Goal: Information Seeking & Learning: Check status

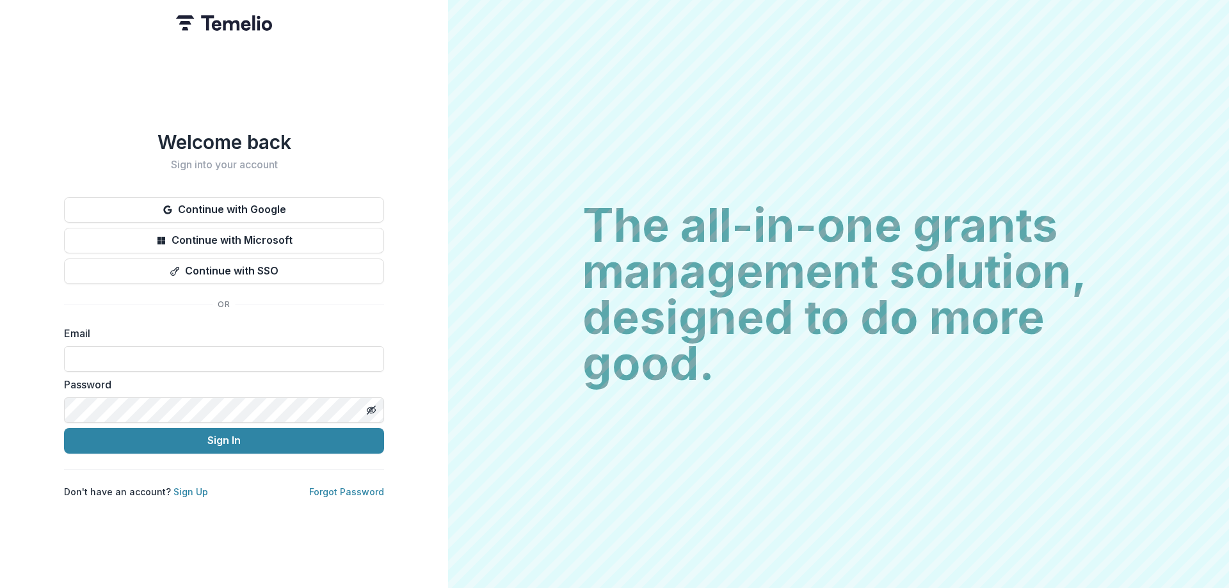
click at [175, 349] on input at bounding box center [224, 359] width 320 height 26
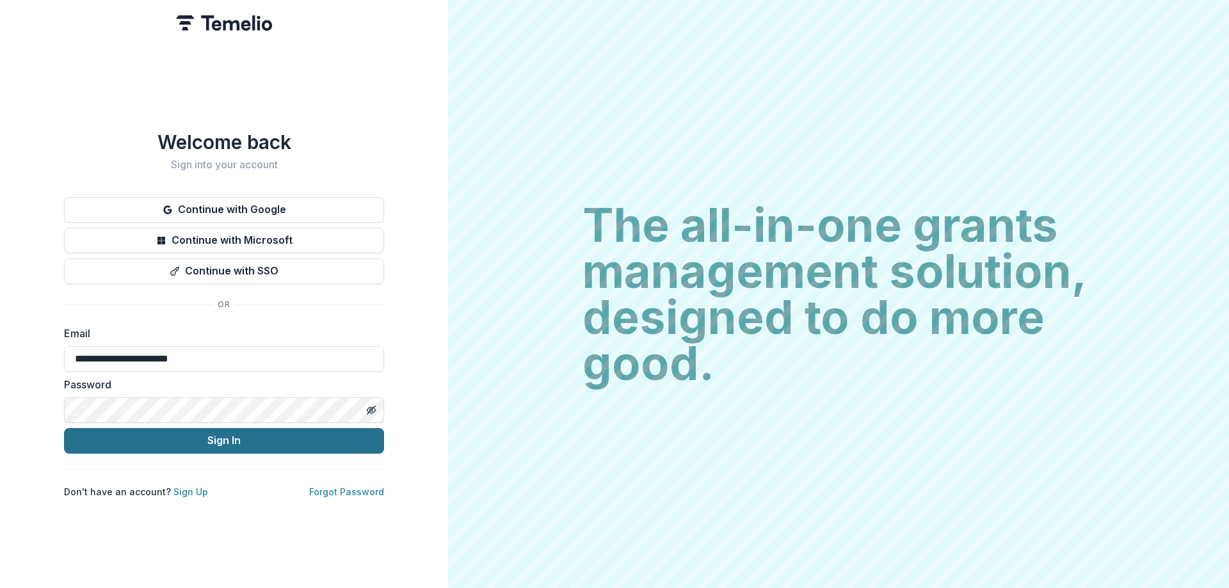
type input "**********"
click at [170, 437] on button "Sign In" at bounding box center [224, 441] width 320 height 26
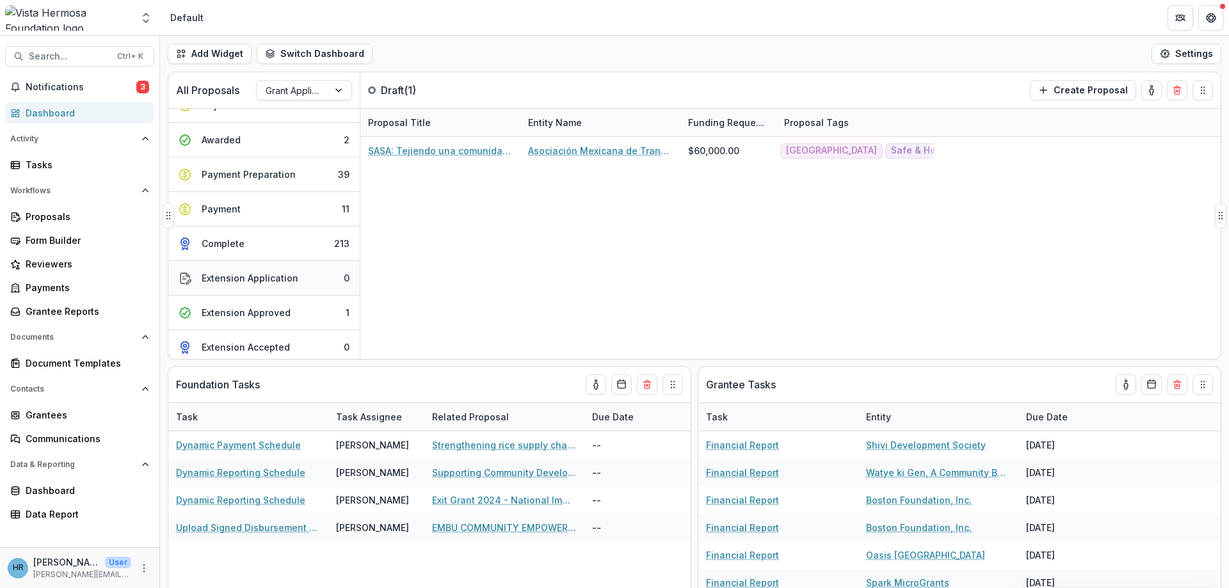
scroll to position [233, 0]
click at [255, 314] on div "Extension Approved" at bounding box center [246, 307] width 89 height 13
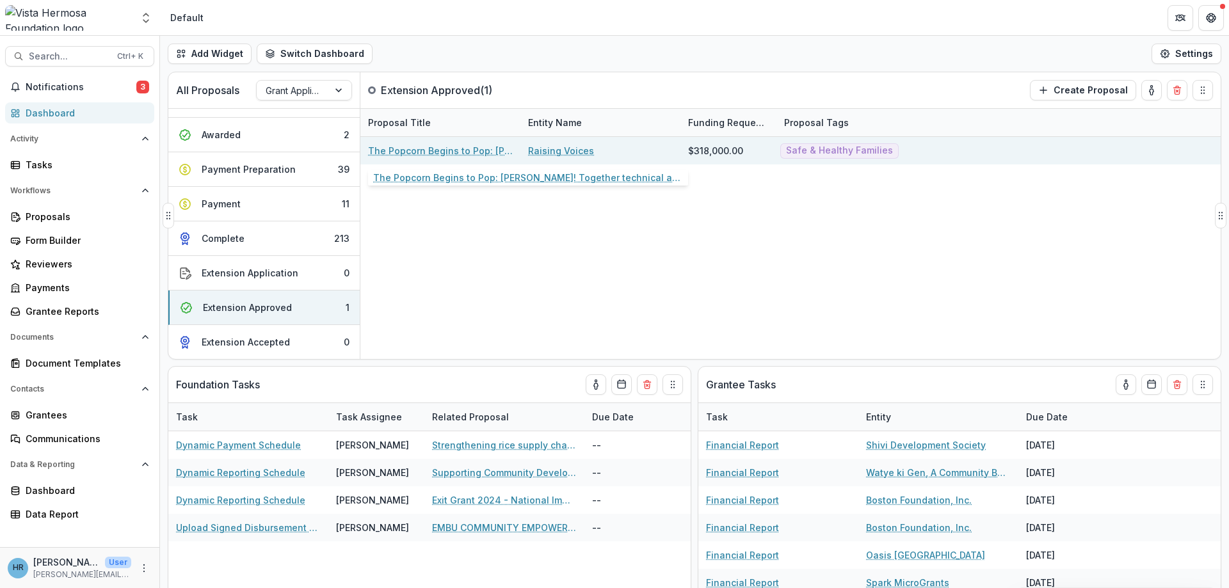
click at [486, 150] on link "The Popcorn Begins to Pop: [PERSON_NAME]! Together technical assistance in [GEO…" at bounding box center [440, 150] width 145 height 13
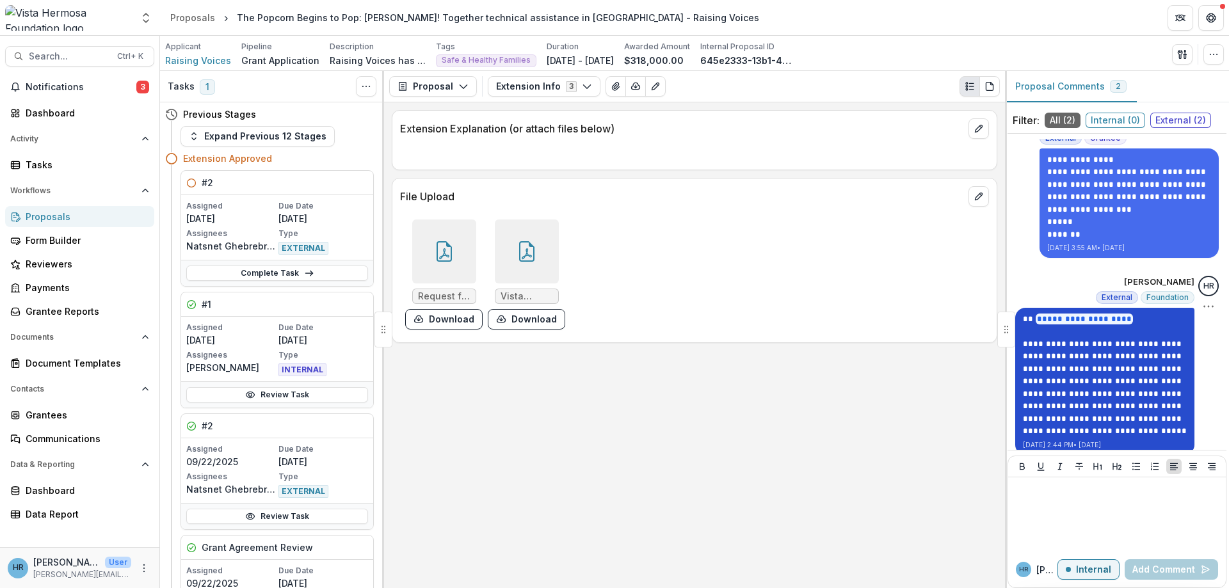
scroll to position [40, 0]
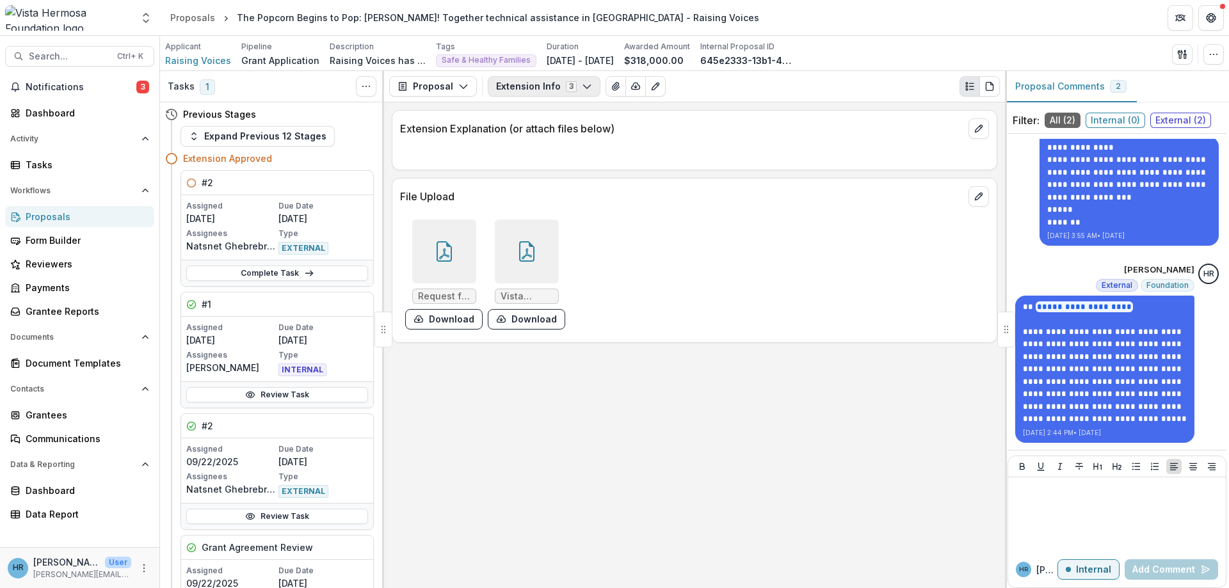
click at [564, 88] on button "Extension Info 3" at bounding box center [544, 86] width 113 height 20
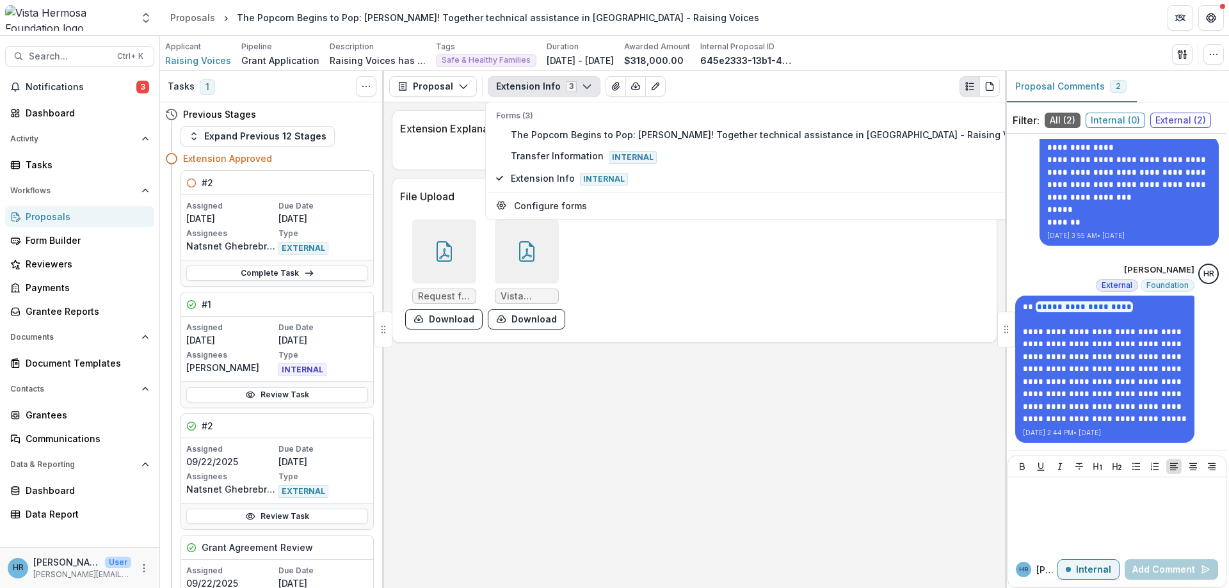
click at [529, 91] on button "Extension Info 3" at bounding box center [544, 86] width 113 height 20
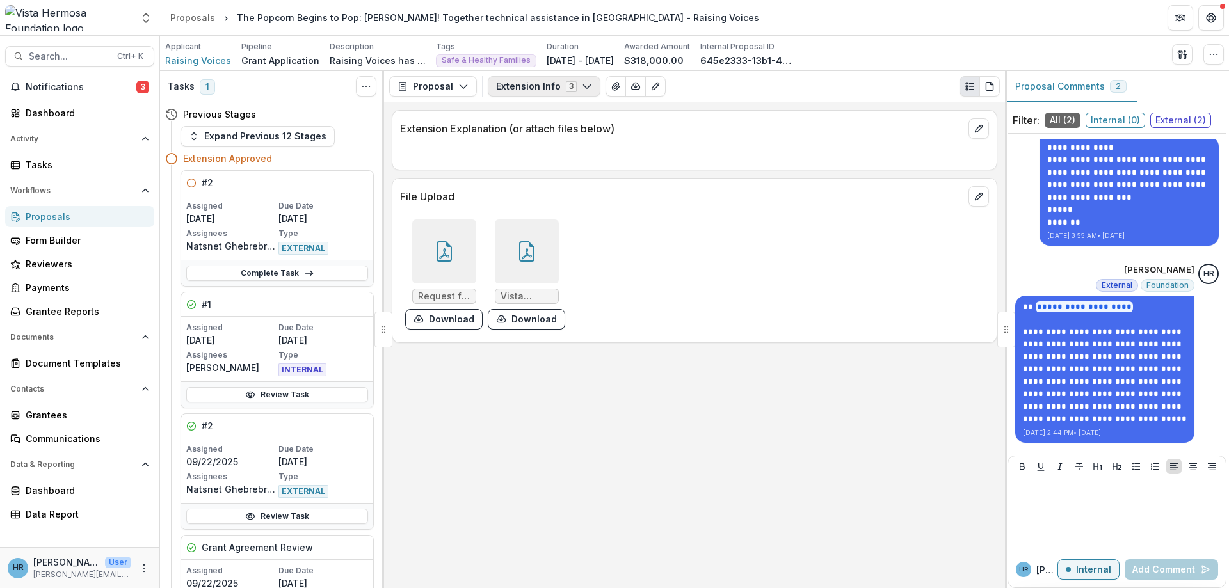
click at [527, 90] on button "Extension Info 3" at bounding box center [544, 86] width 113 height 20
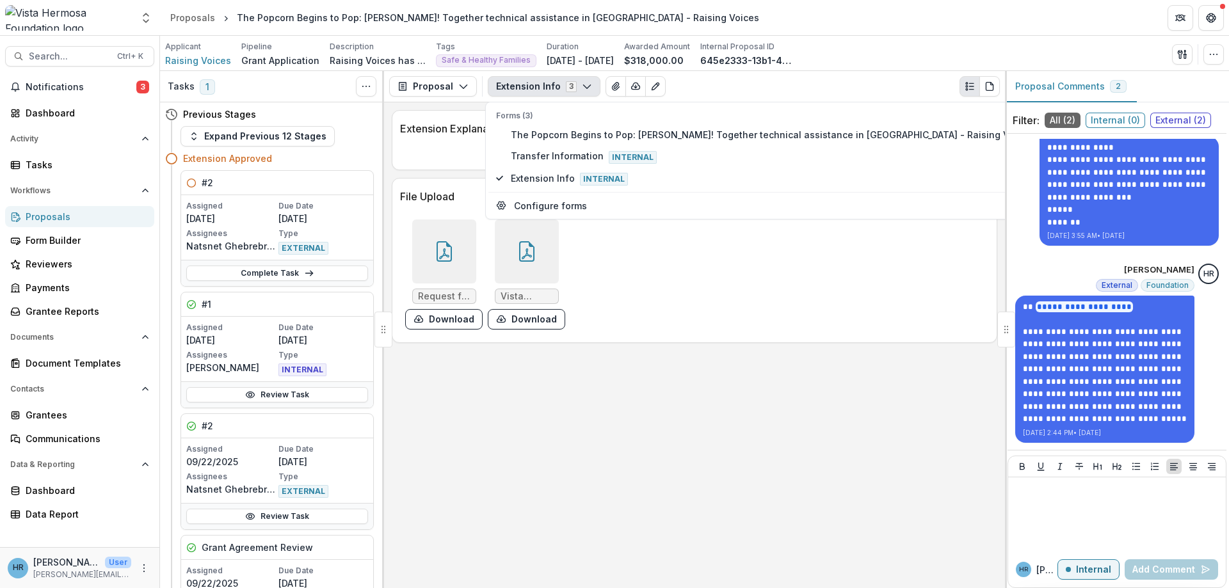
click at [655, 282] on div "Request for NCE_Raising Voices_190925.pdf Download Vista Hermosa NCE Budget [DA…" at bounding box center [592, 274] width 384 height 120
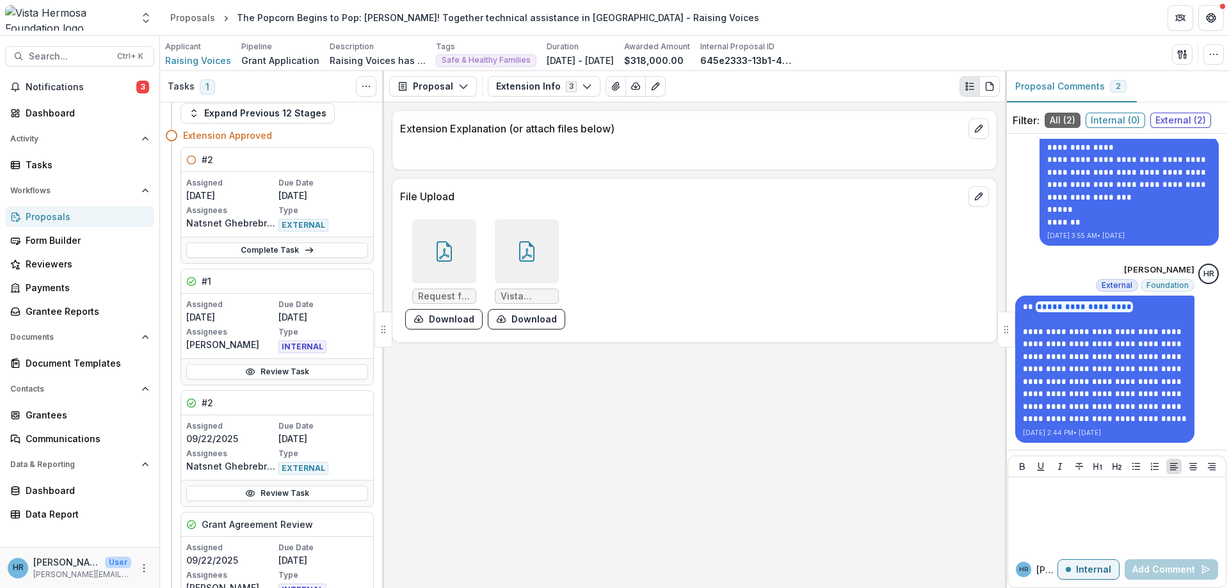
scroll to position [0, 0]
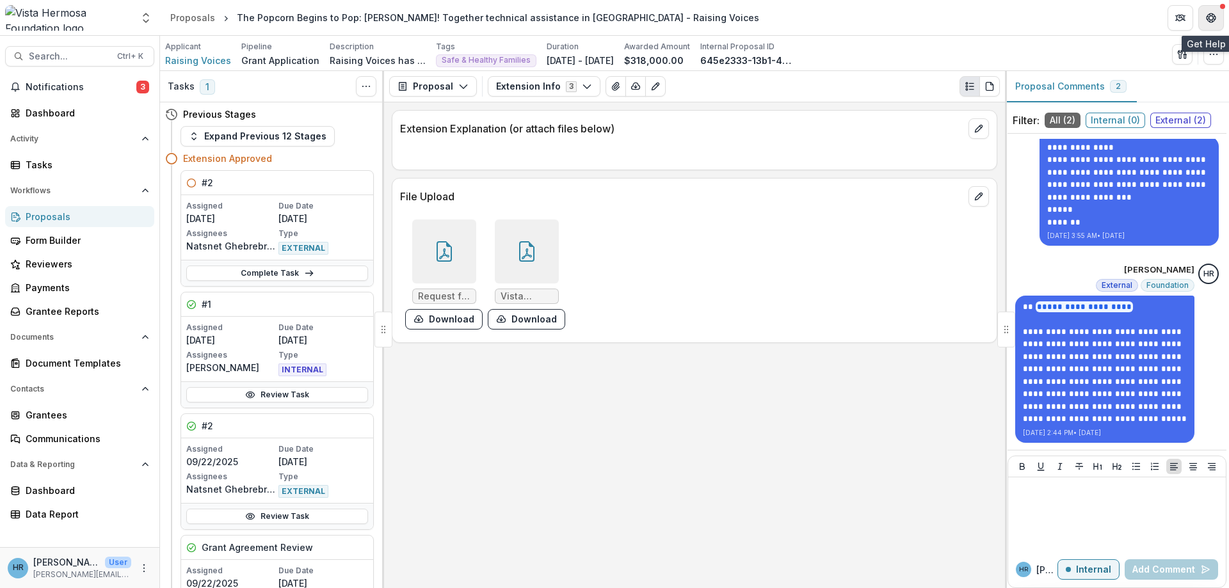
click at [1209, 10] on button "Get Help" at bounding box center [1211, 18] width 26 height 26
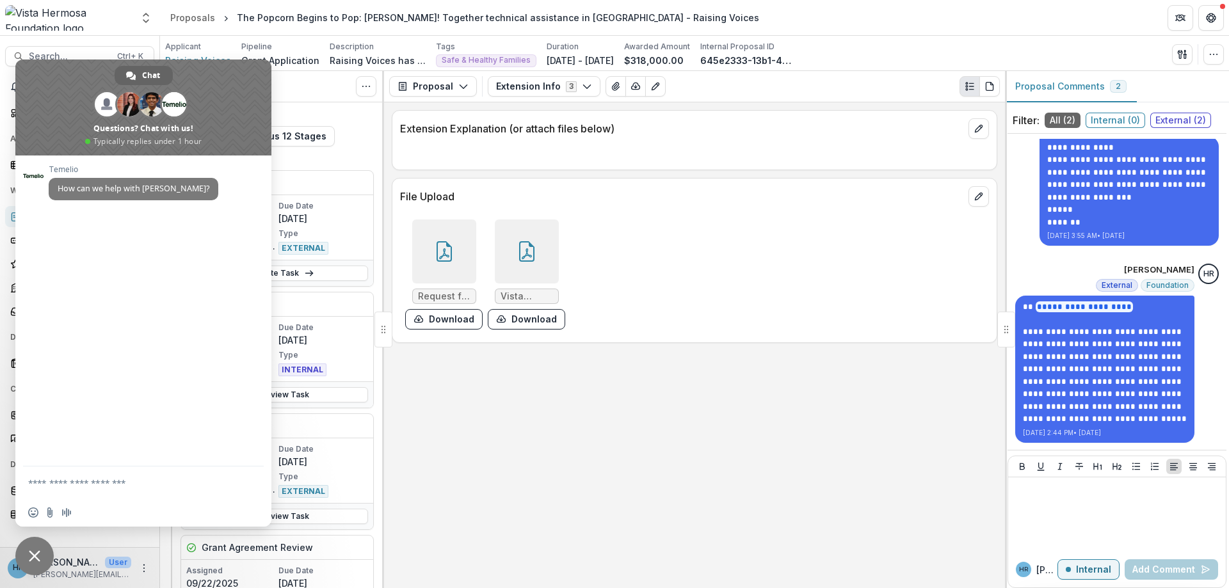
drag, startPoint x: 421, startPoint y: 453, endPoint x: 412, endPoint y: 395, distance: 58.9
click at [421, 437] on div "Extension Explanation (or attach files below) File Upload Request for NCE_Raisi…" at bounding box center [694, 345] width 621 height 486
click at [88, 485] on textarea "Compose your message..." at bounding box center [129, 484] width 202 height 12
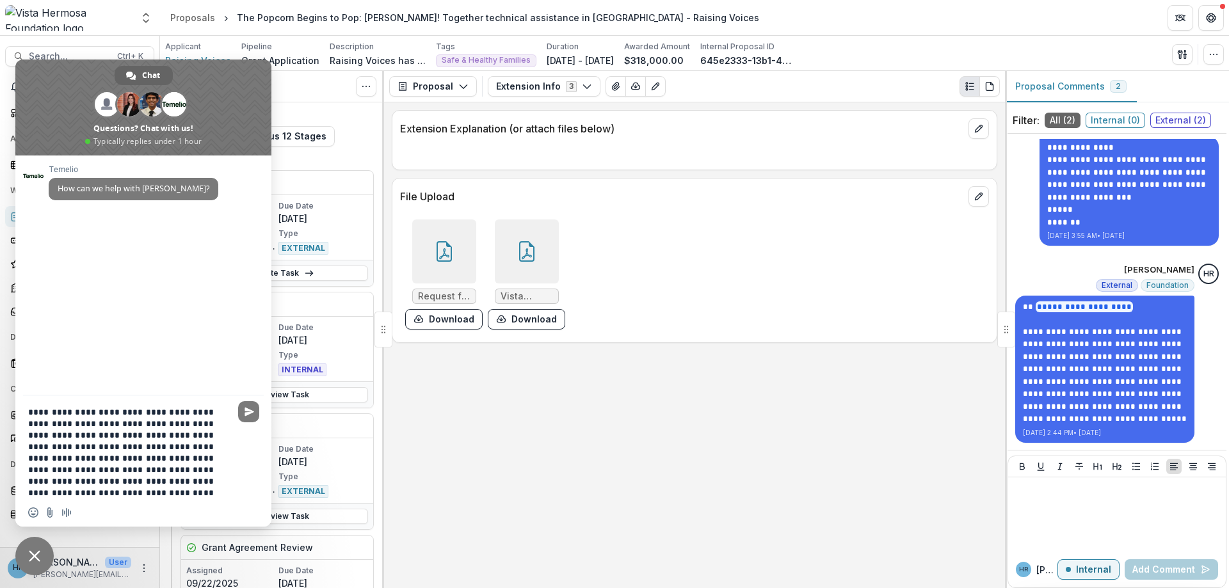
click at [98, 481] on textarea "**********" at bounding box center [129, 452] width 202 height 92
click at [182, 480] on textarea "**********" at bounding box center [129, 452] width 202 height 92
click at [106, 492] on textarea "**********" at bounding box center [129, 452] width 202 height 92
type textarea "**********"
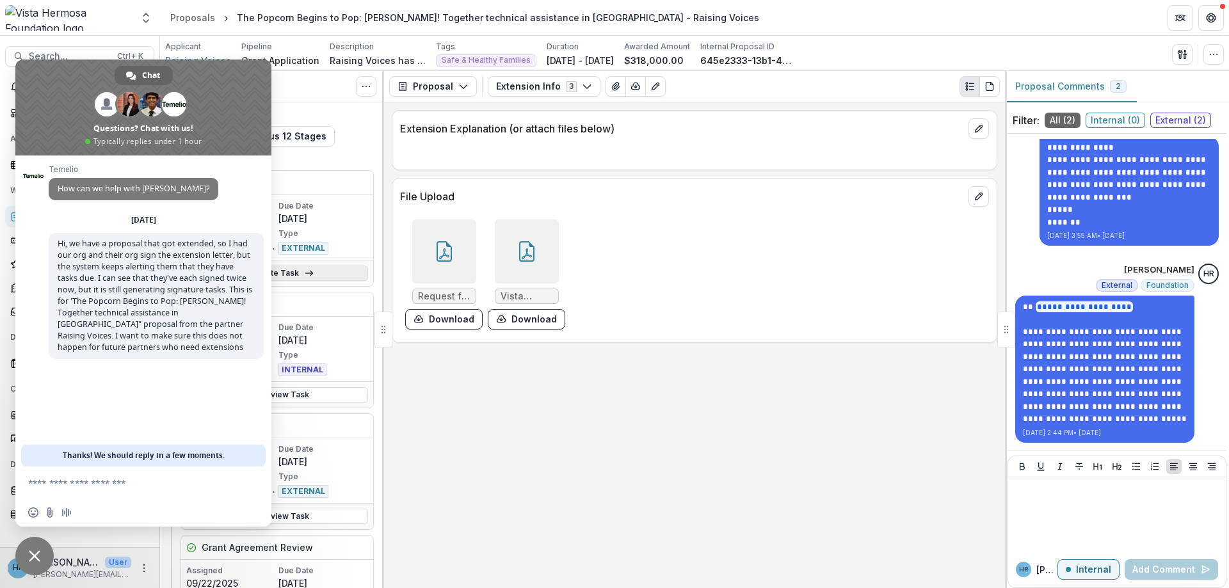
click at [328, 272] on link "Complete Task" at bounding box center [277, 273] width 182 height 15
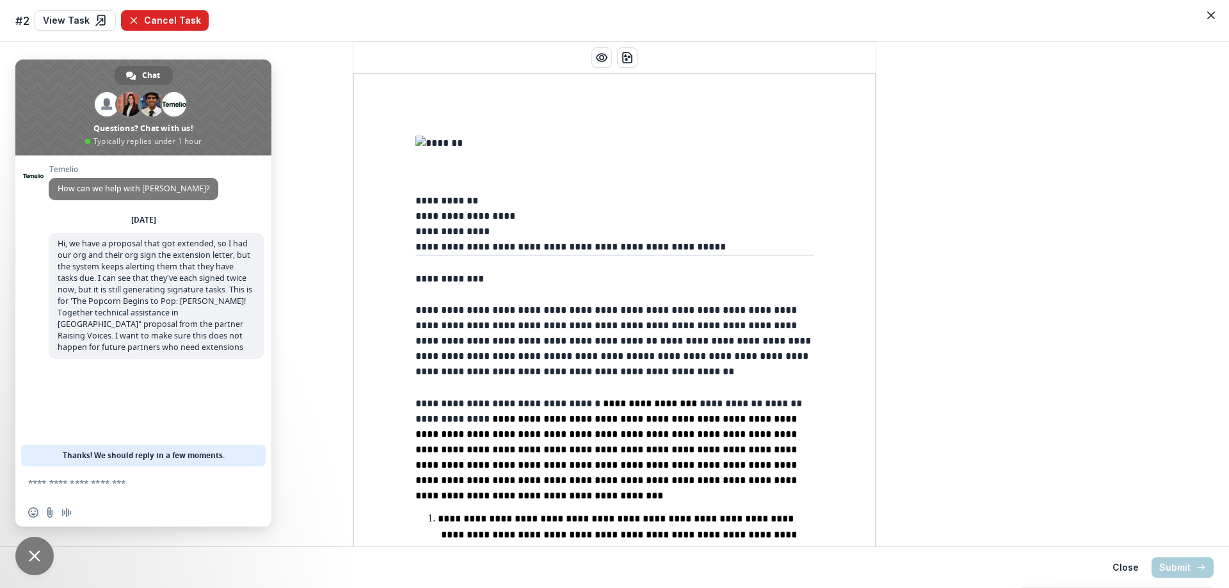
click at [165, 19] on button "Cancel Task" at bounding box center [165, 20] width 88 height 20
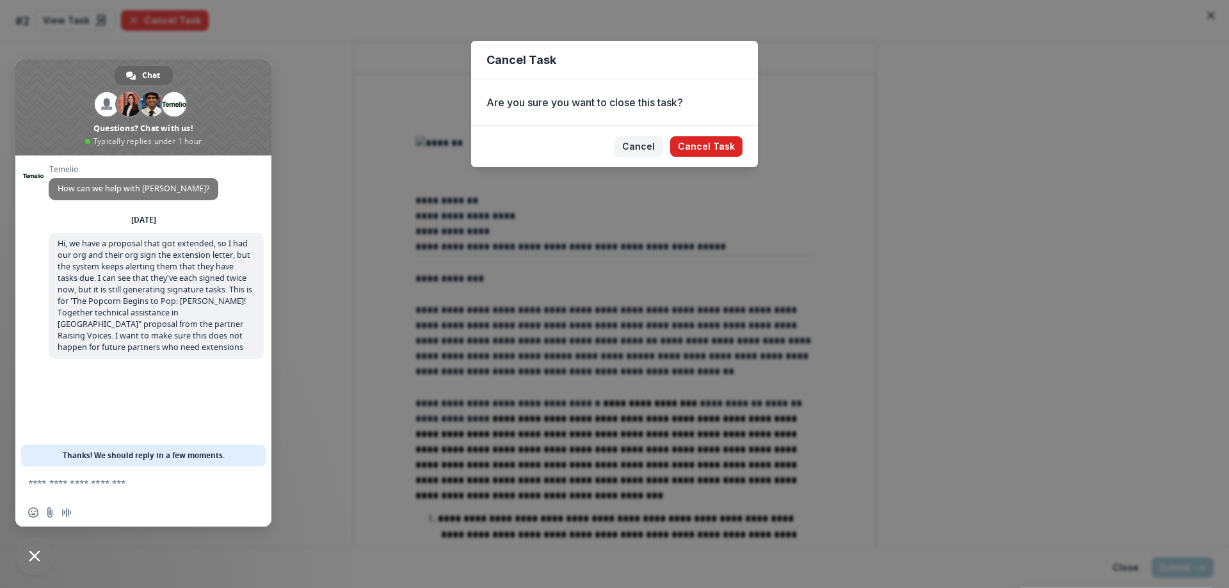
click at [737, 146] on button "Cancel Task" at bounding box center [706, 146] width 72 height 20
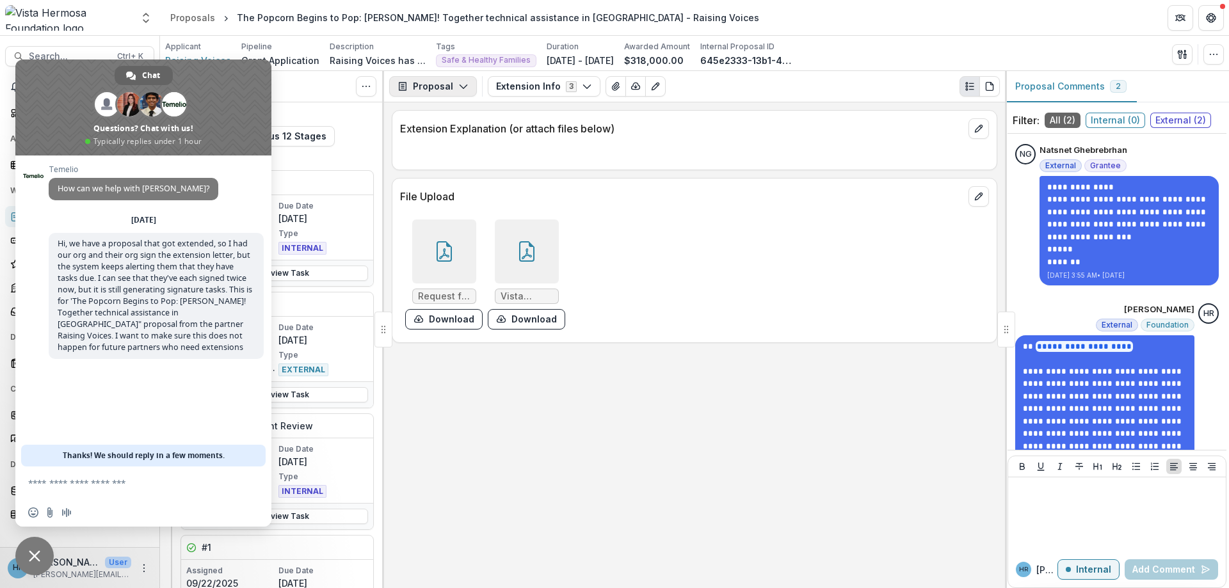
click at [453, 83] on button "Proposal" at bounding box center [433, 86] width 88 height 20
click at [479, 173] on div "Grant Agreements" at bounding box center [473, 178] width 117 height 13
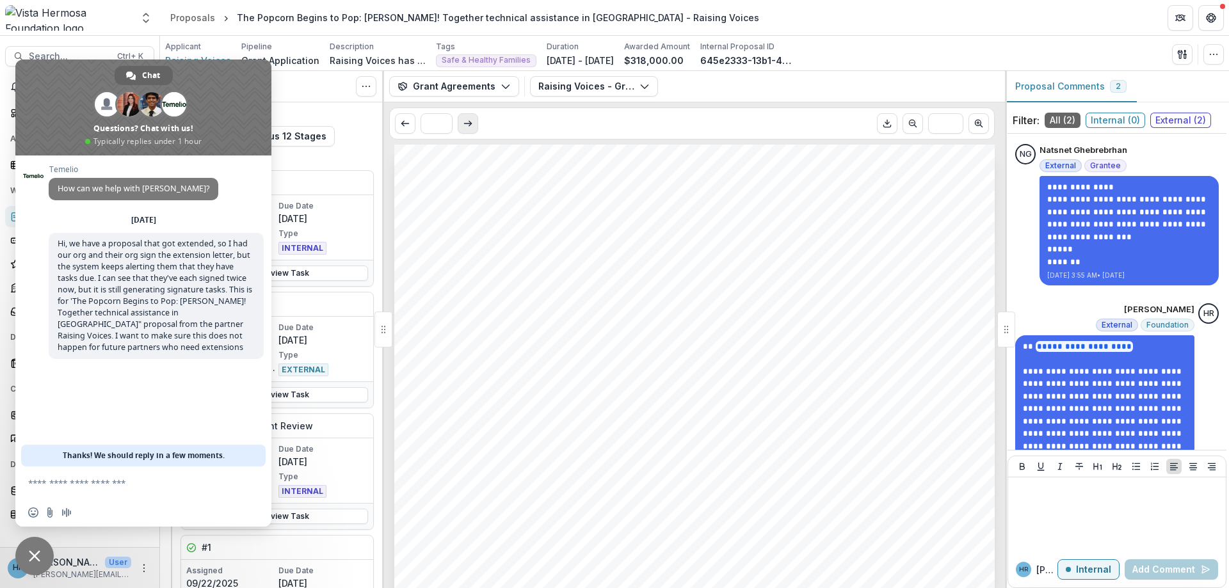
click at [474, 126] on button "Scroll to next page" at bounding box center [468, 123] width 20 height 20
click at [471, 125] on icon "Scroll to next page" at bounding box center [468, 123] width 10 height 10
type input "*"
click at [574, 84] on button "Raising Voices - Grant Agreement - [DATE].pdf" at bounding box center [594, 86] width 128 height 20
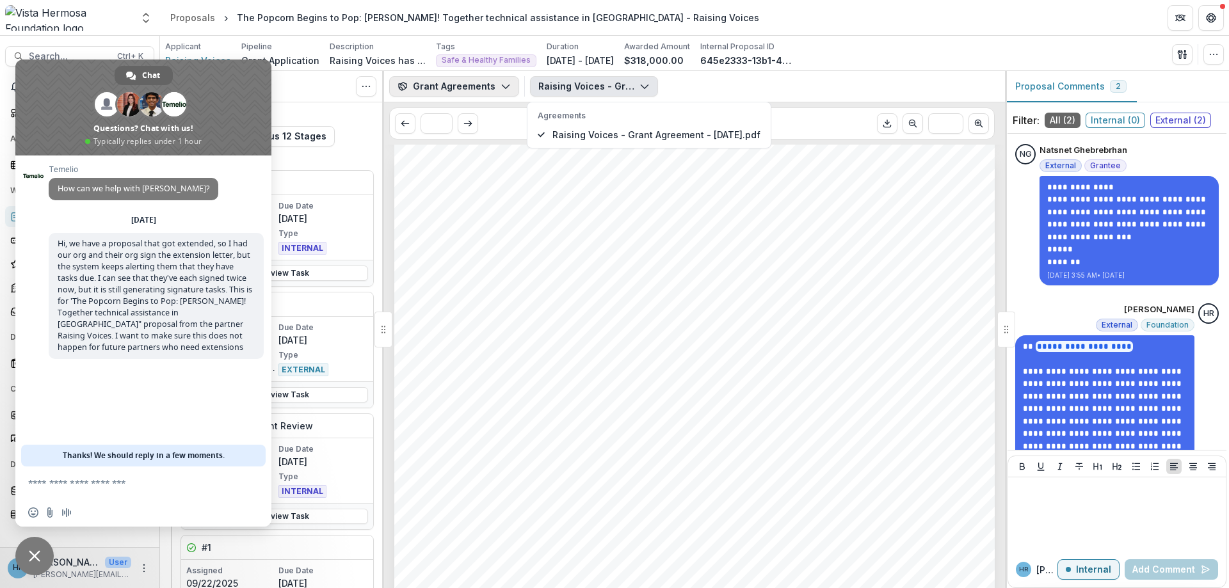
click at [481, 86] on button "Grant Agreements" at bounding box center [454, 86] width 130 height 20
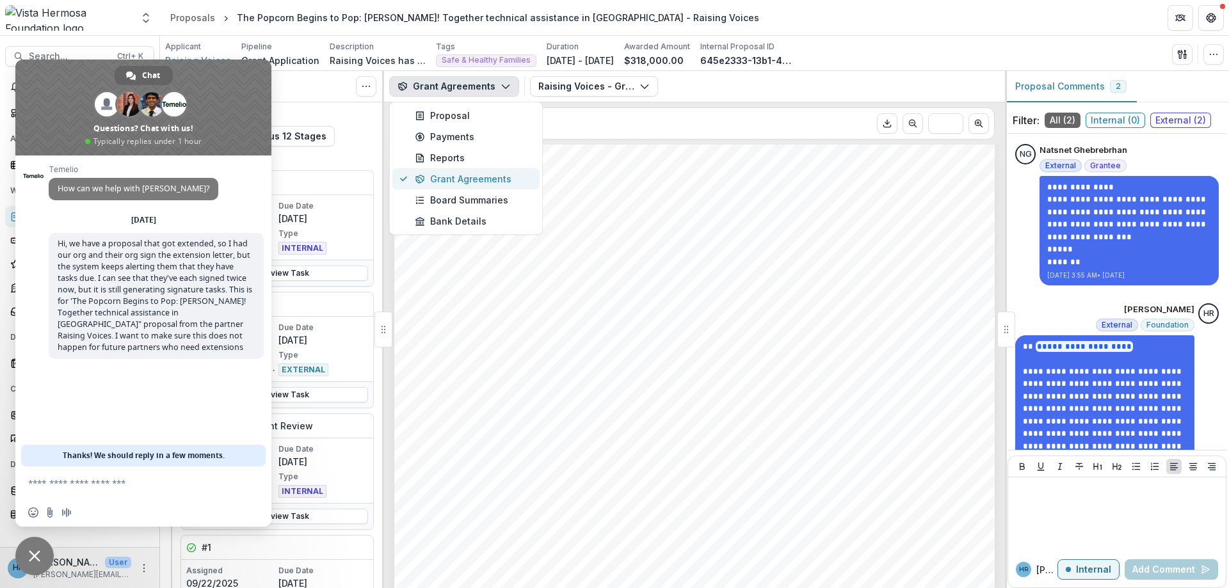
click at [481, 178] on div "Grant Agreements" at bounding box center [473, 178] width 117 height 13
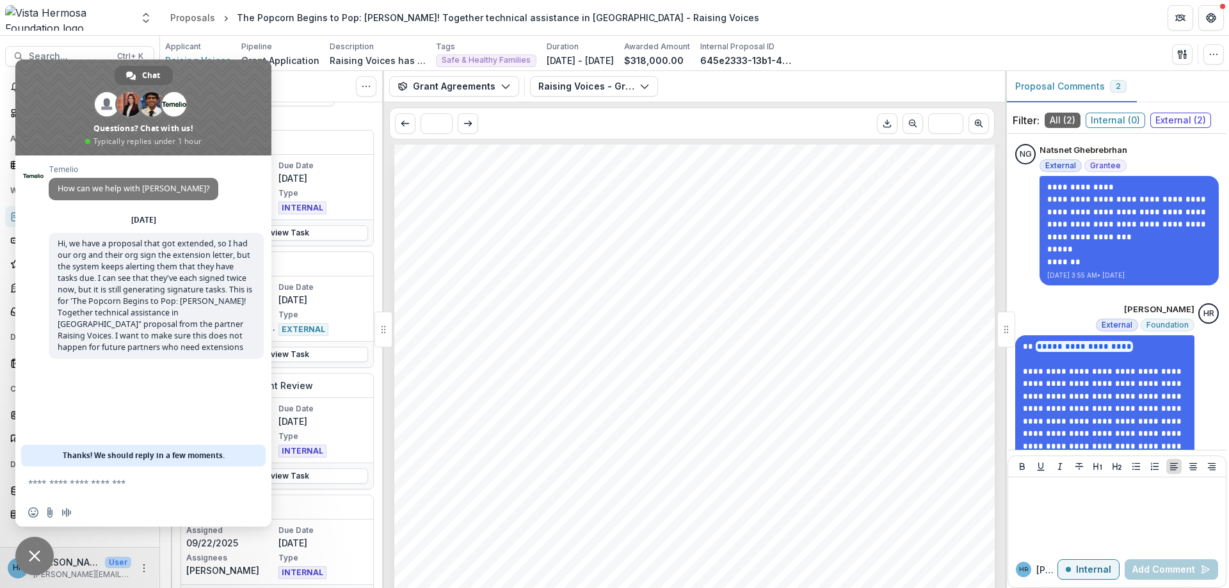
scroll to position [0, 0]
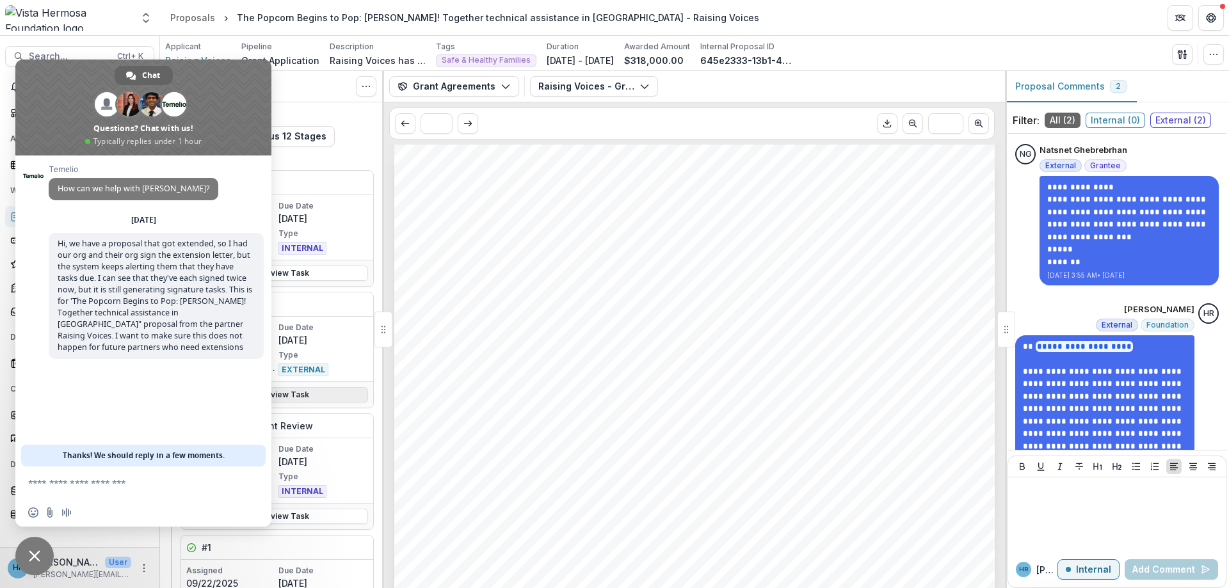
click at [310, 391] on link "Review Task" at bounding box center [277, 394] width 182 height 15
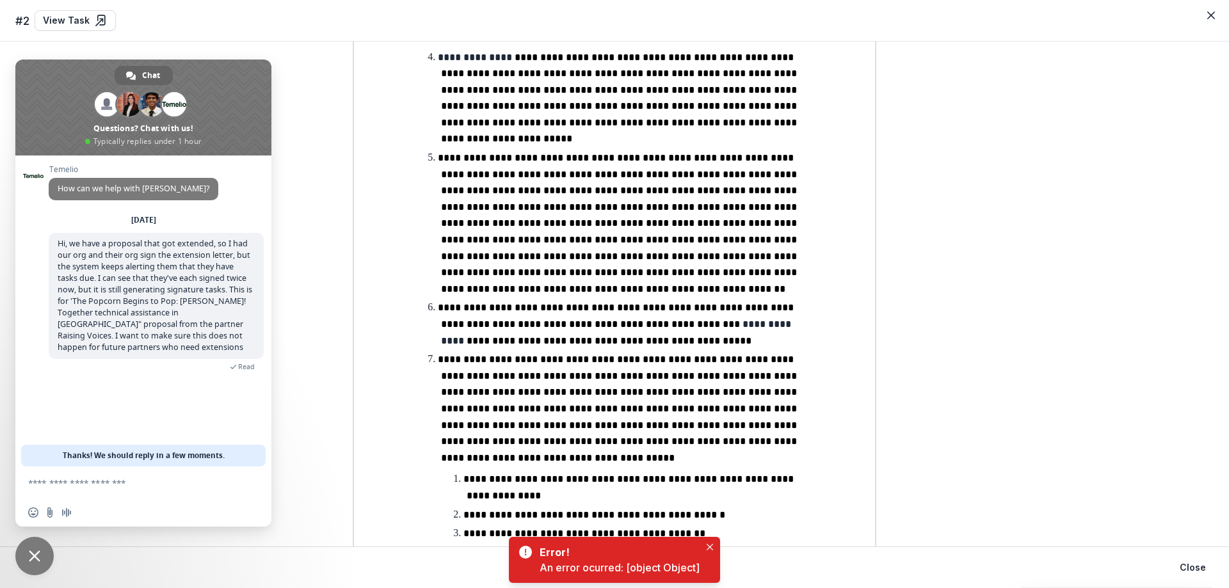
scroll to position [1465, 0]
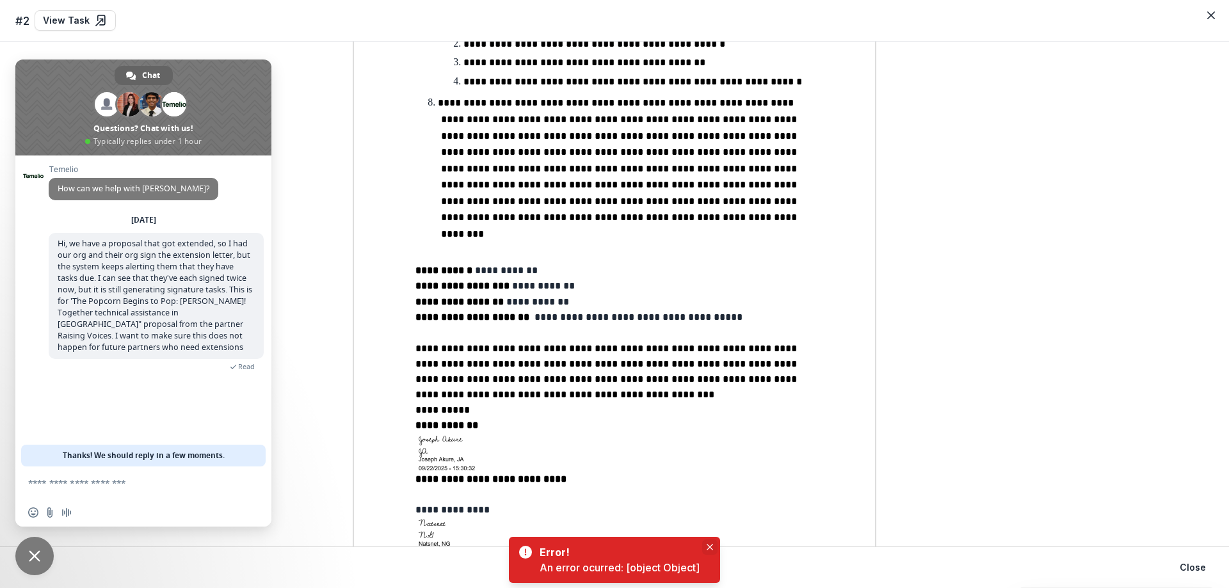
click at [709, 543] on button "Close" at bounding box center [709, 547] width 15 height 15
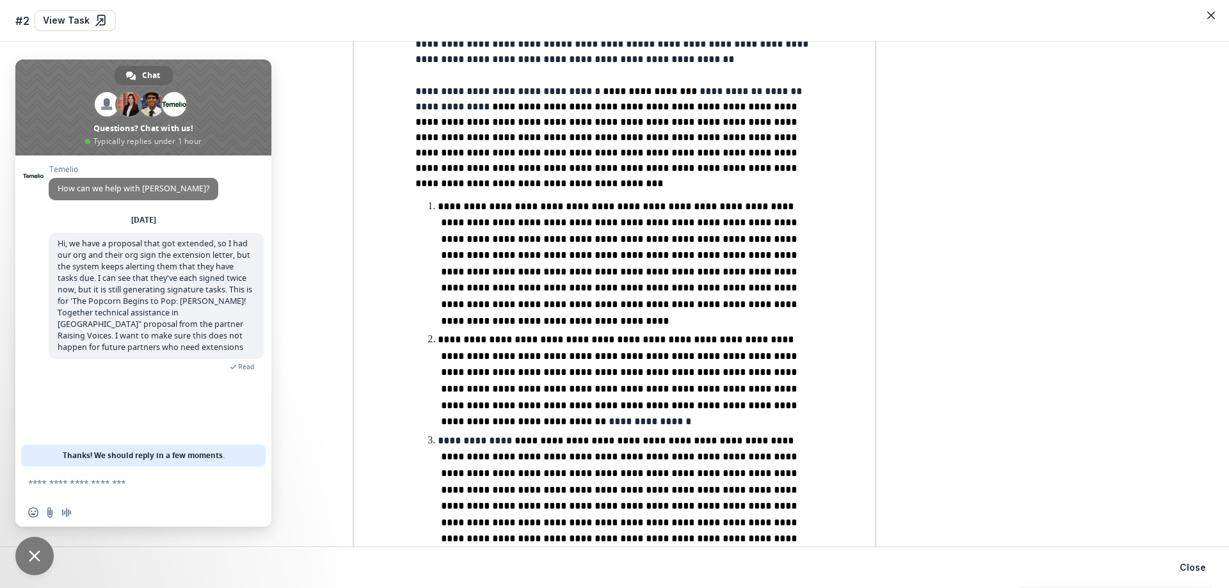
scroll to position [0, 0]
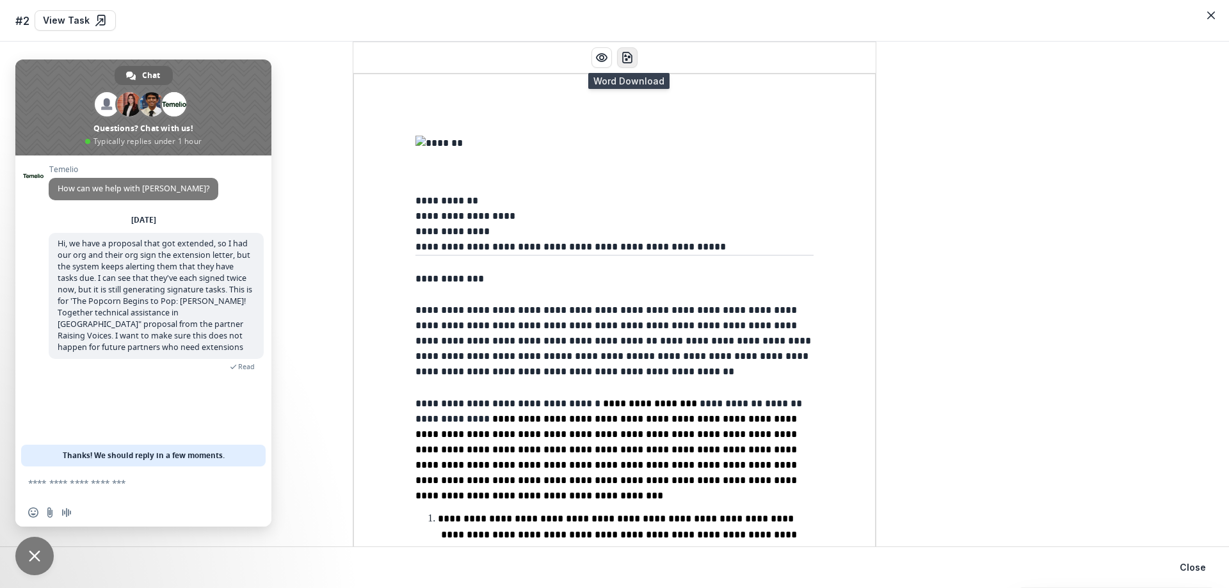
click at [631, 59] on icon "download-word" at bounding box center [627, 57] width 13 height 13
click at [1050, 4] on header "#2 View Task" at bounding box center [614, 21] width 1229 height 42
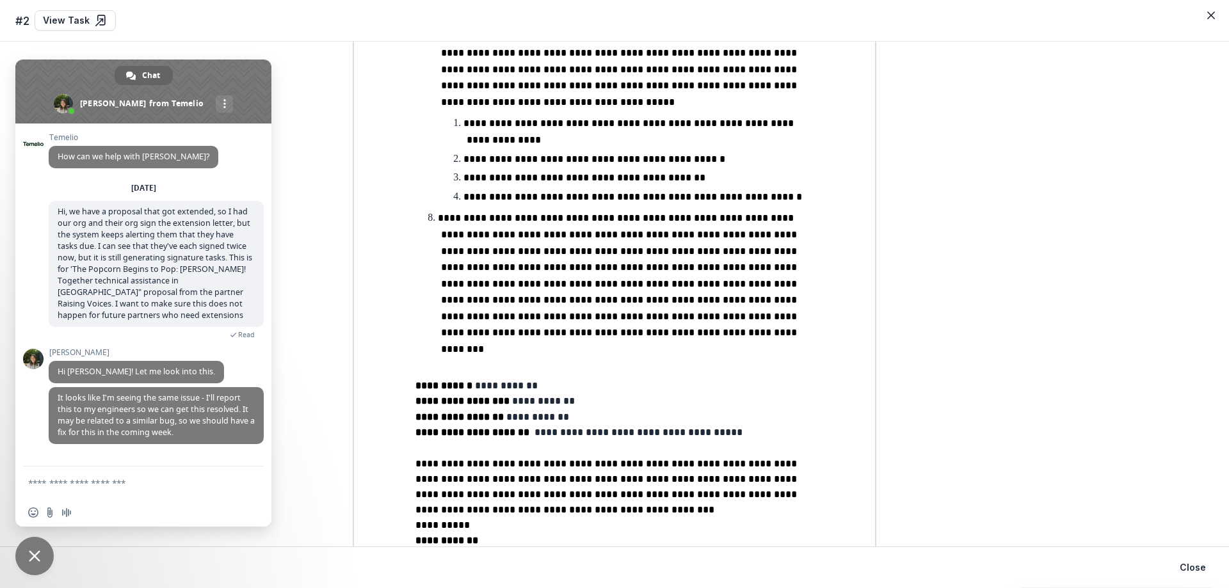
scroll to position [1306, 0]
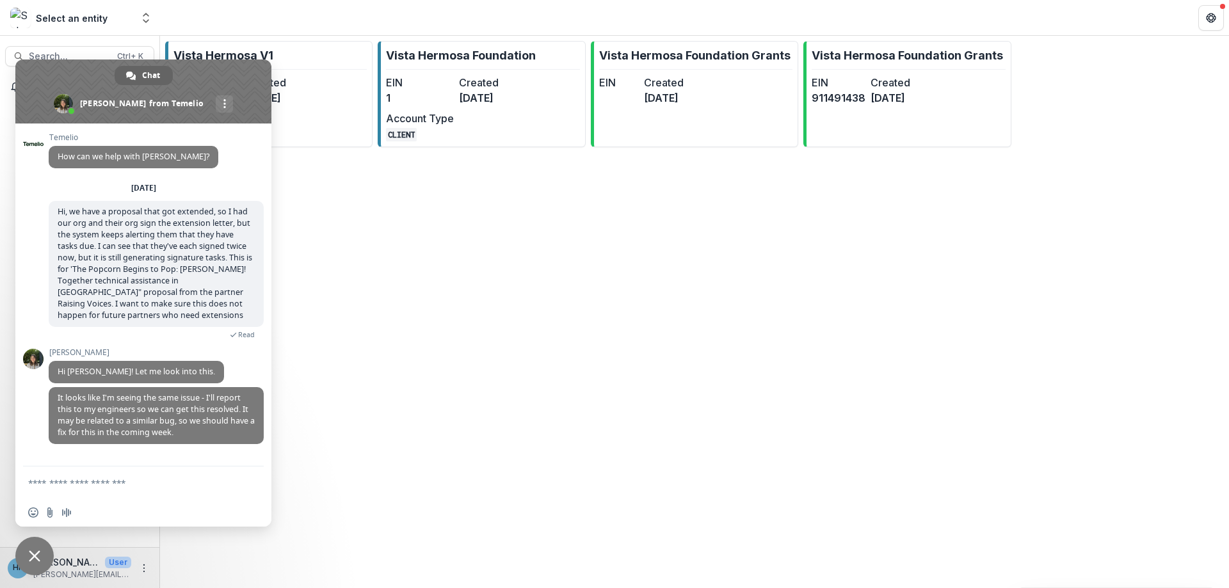
click at [455, 188] on div "Vista Hermosa V1 EIN 000000000 Created 9 months ago Account Type SANDBOX Vista …" at bounding box center [694, 312] width 1069 height 552
click at [445, 116] on dt "Account Type" at bounding box center [420, 118] width 68 height 15
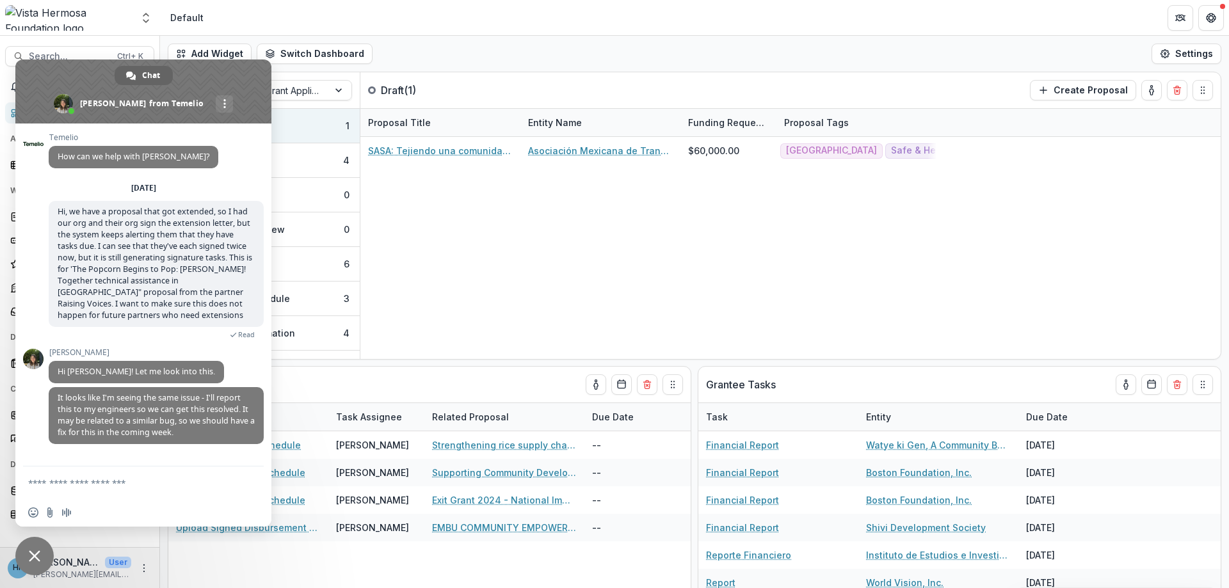
click at [47, 547] on span "Close chat" at bounding box center [34, 556] width 38 height 38
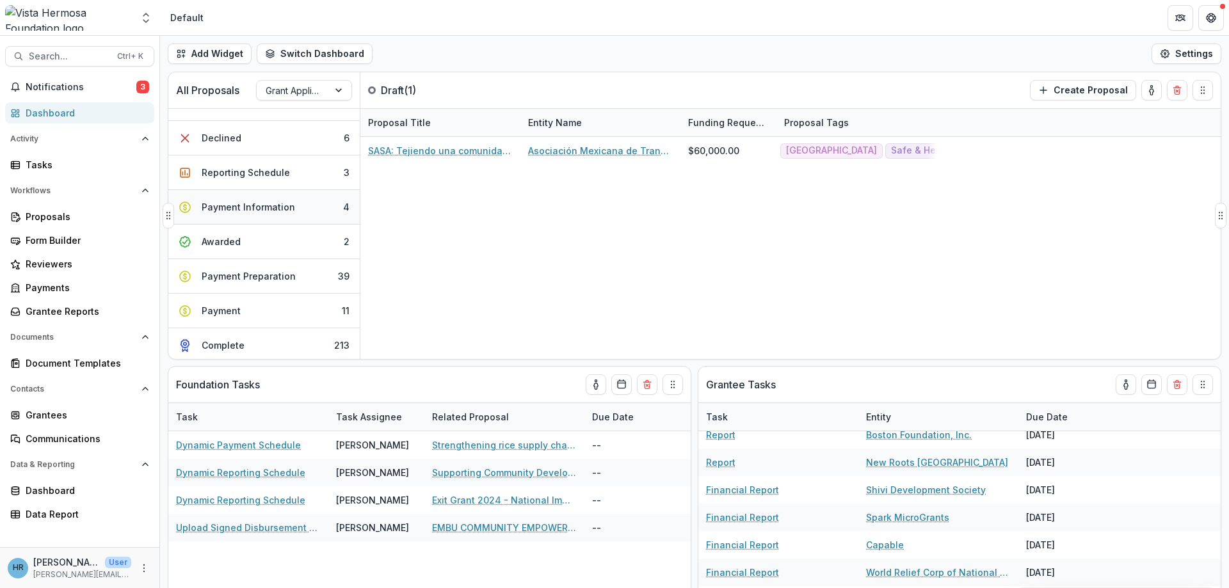
scroll to position [154, 0]
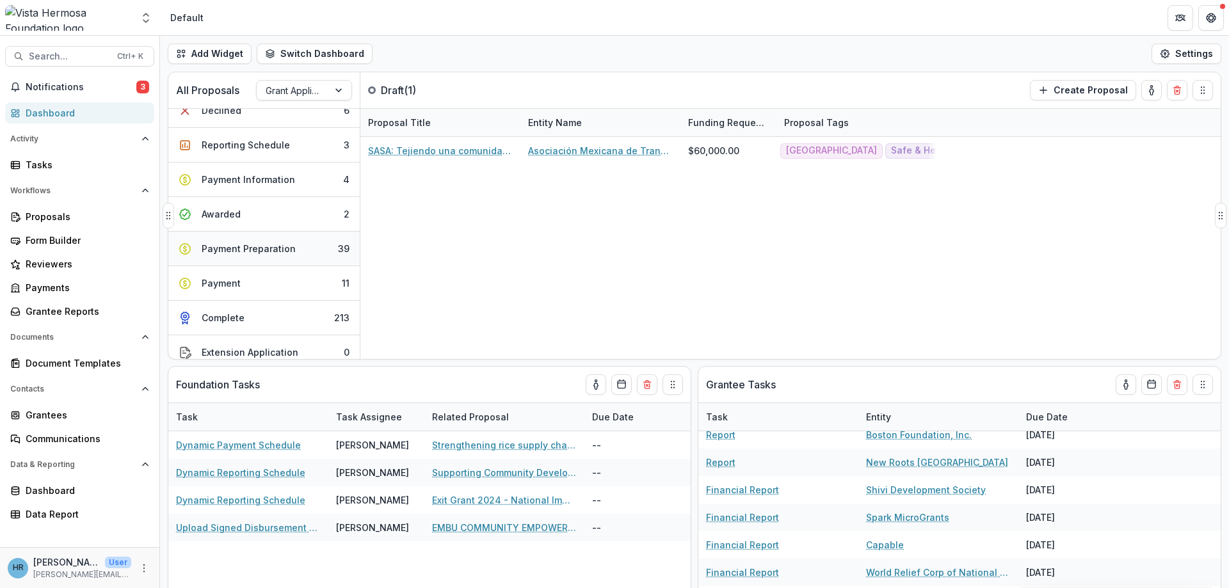
click at [283, 251] on div "Payment Preparation" at bounding box center [249, 248] width 94 height 13
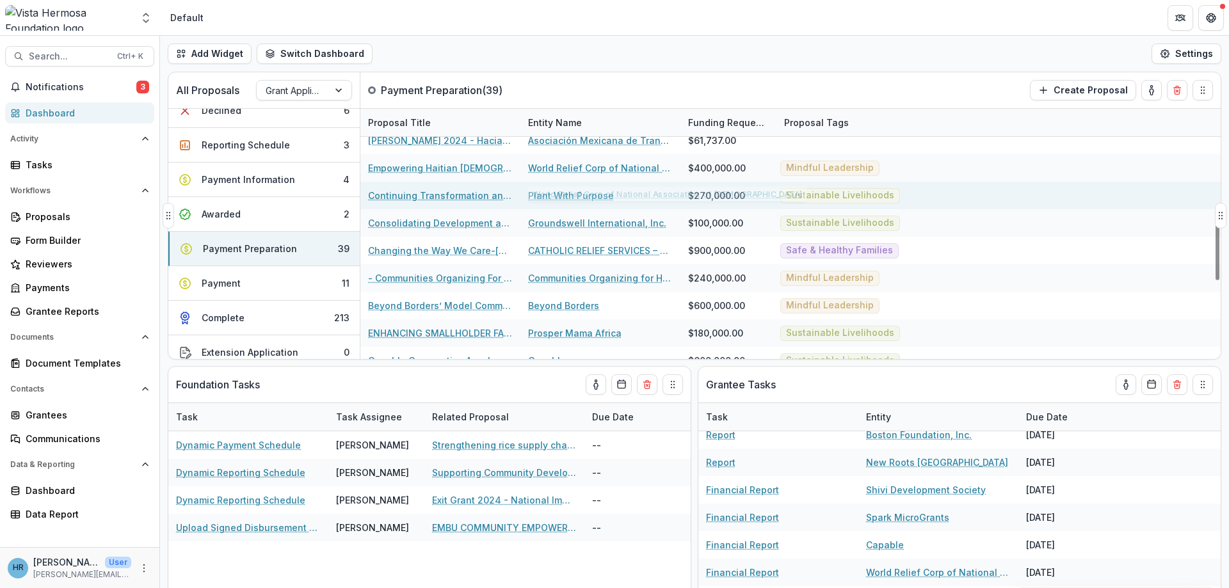
scroll to position [615, 0]
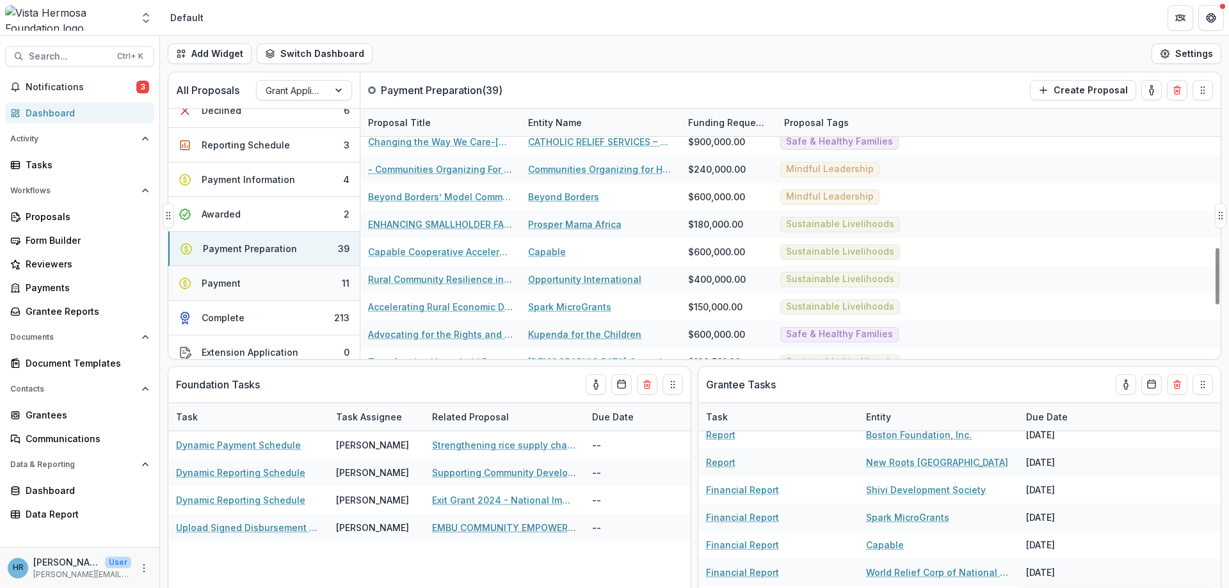
click at [250, 281] on button "Payment 11" at bounding box center [263, 283] width 191 height 35
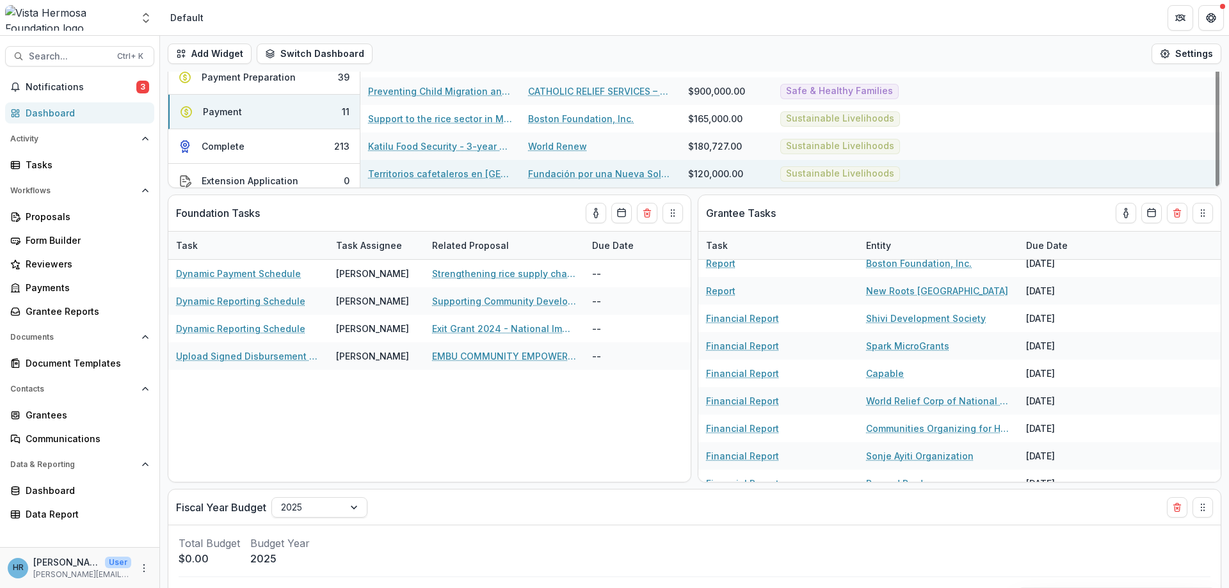
scroll to position [77, 0]
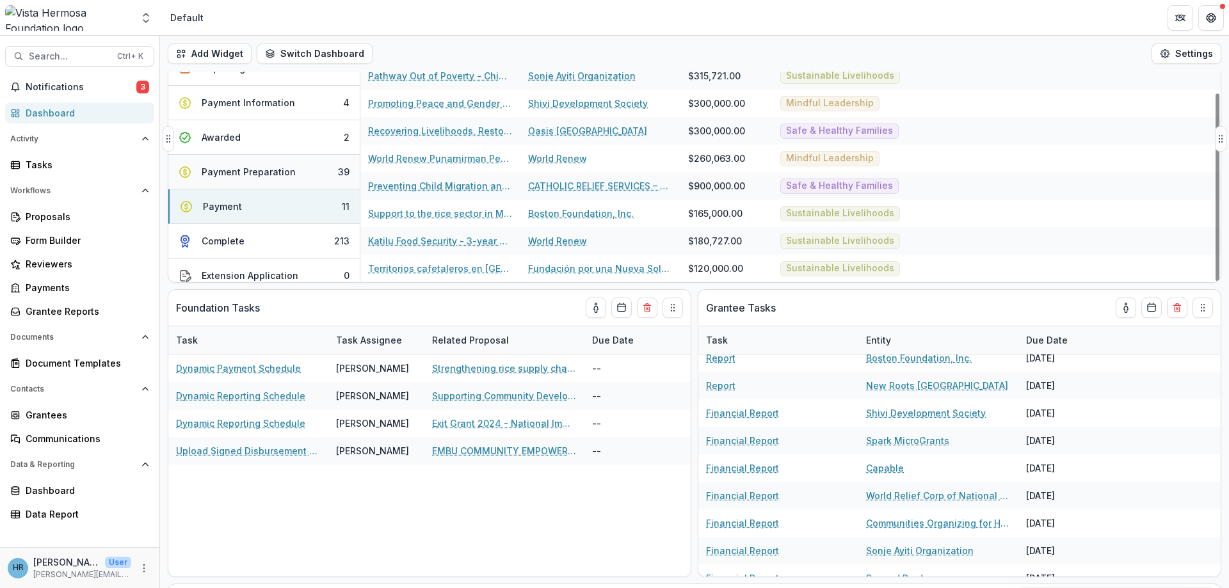
click at [232, 181] on button "Payment Preparation 39" at bounding box center [263, 172] width 191 height 35
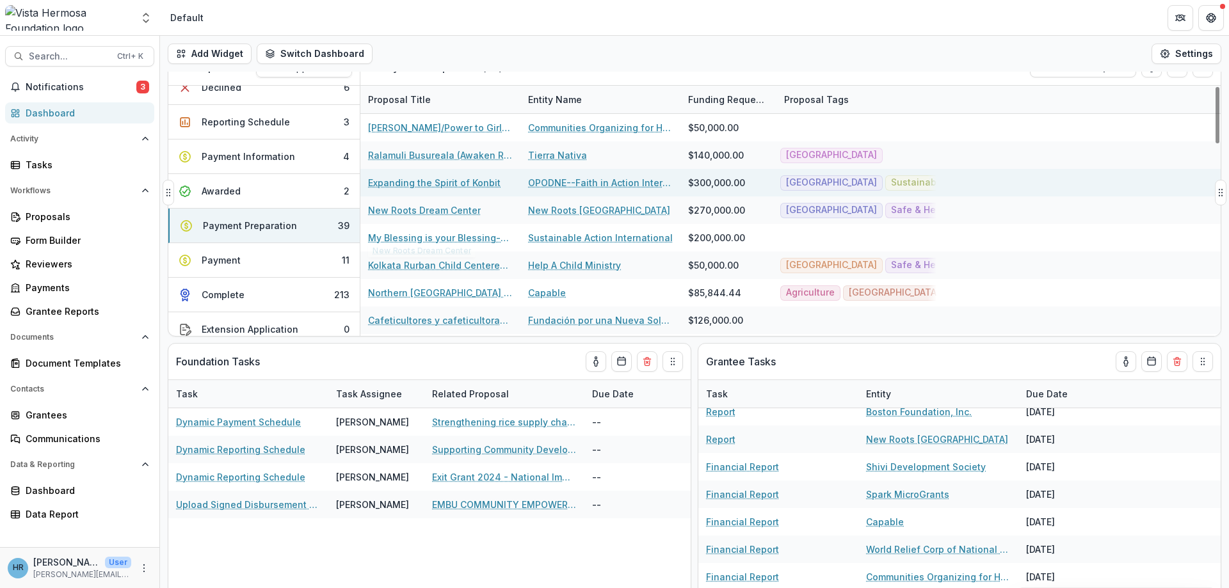
scroll to position [0, 0]
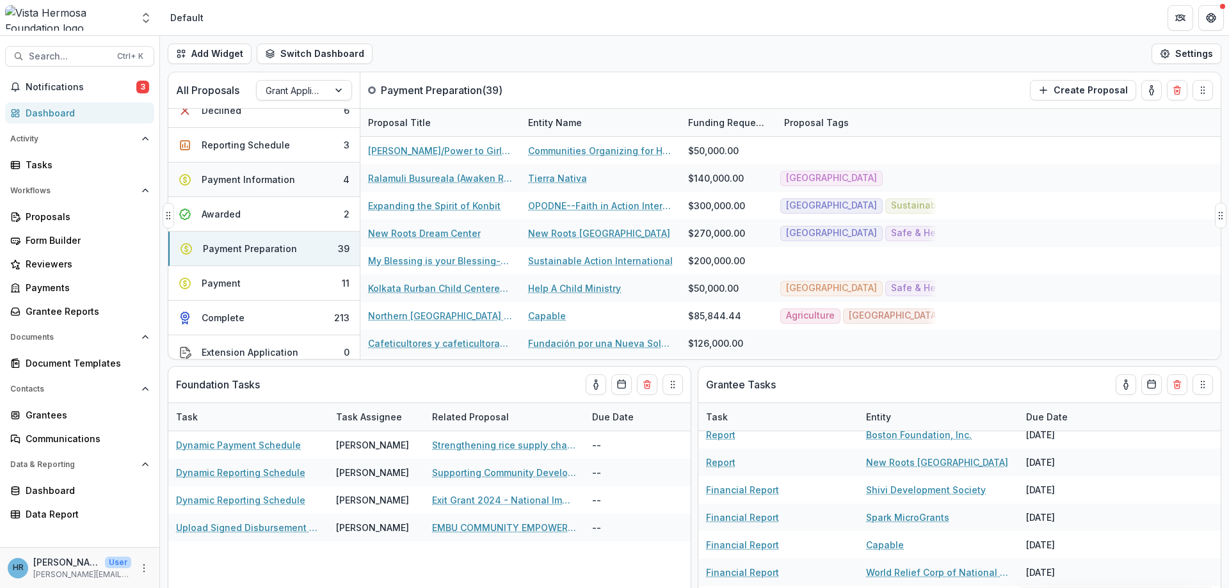
click at [298, 175] on button "Payment Information 4" at bounding box center [263, 180] width 191 height 35
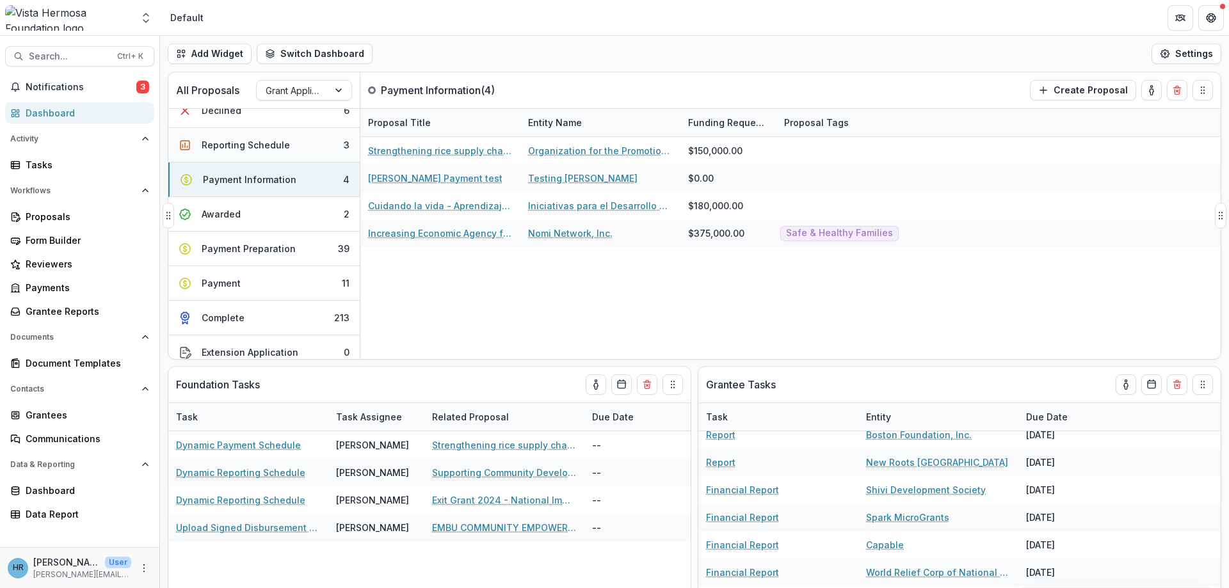
click at [284, 144] on div "Reporting Schedule" at bounding box center [246, 144] width 88 height 13
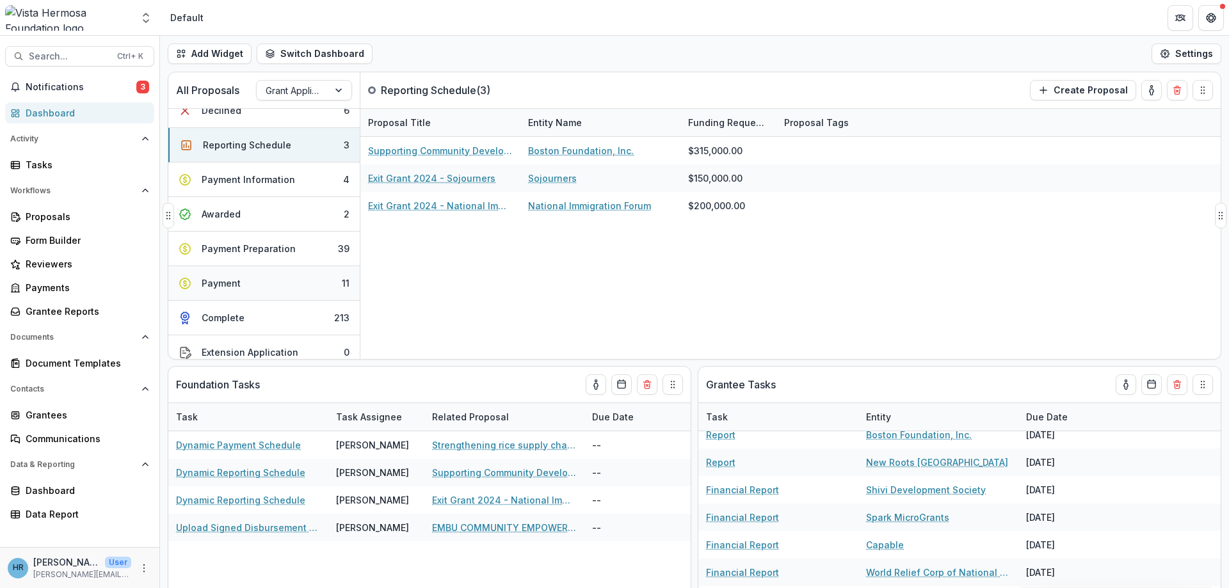
scroll to position [230, 0]
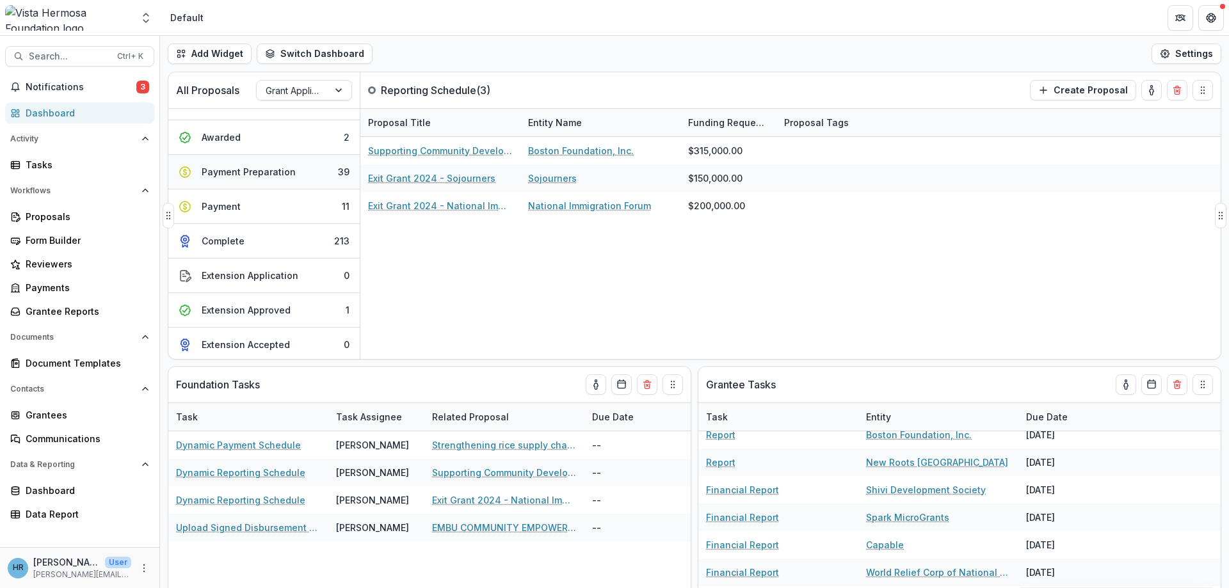
click at [298, 175] on button "Payment Preparation 39" at bounding box center [263, 172] width 191 height 35
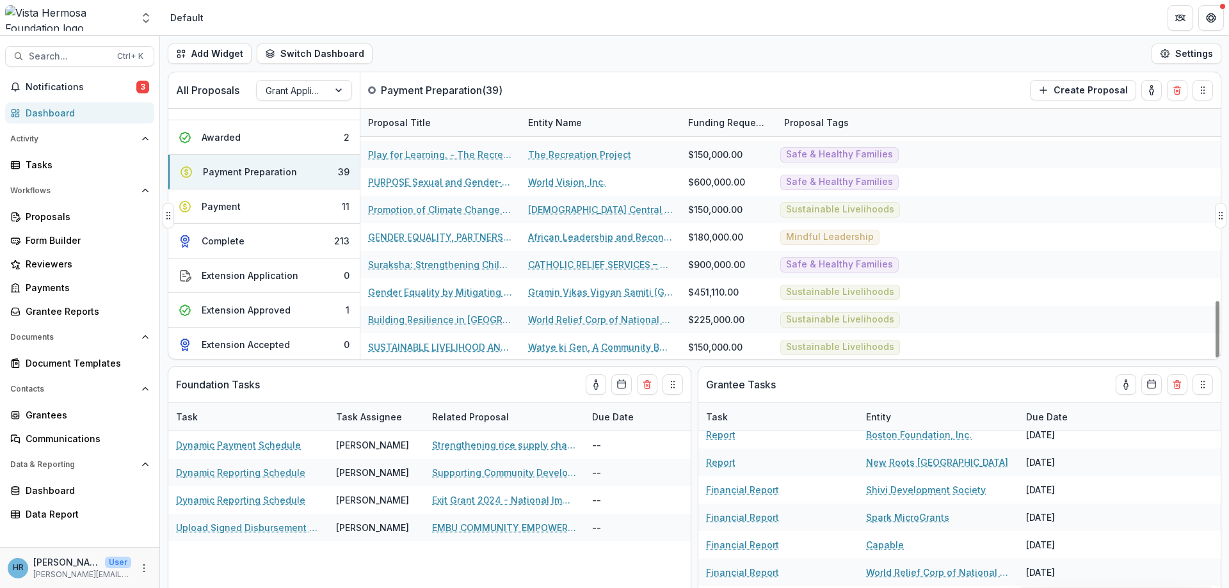
scroll to position [851, 0]
click at [234, 205] on div "Payment" at bounding box center [221, 206] width 39 height 13
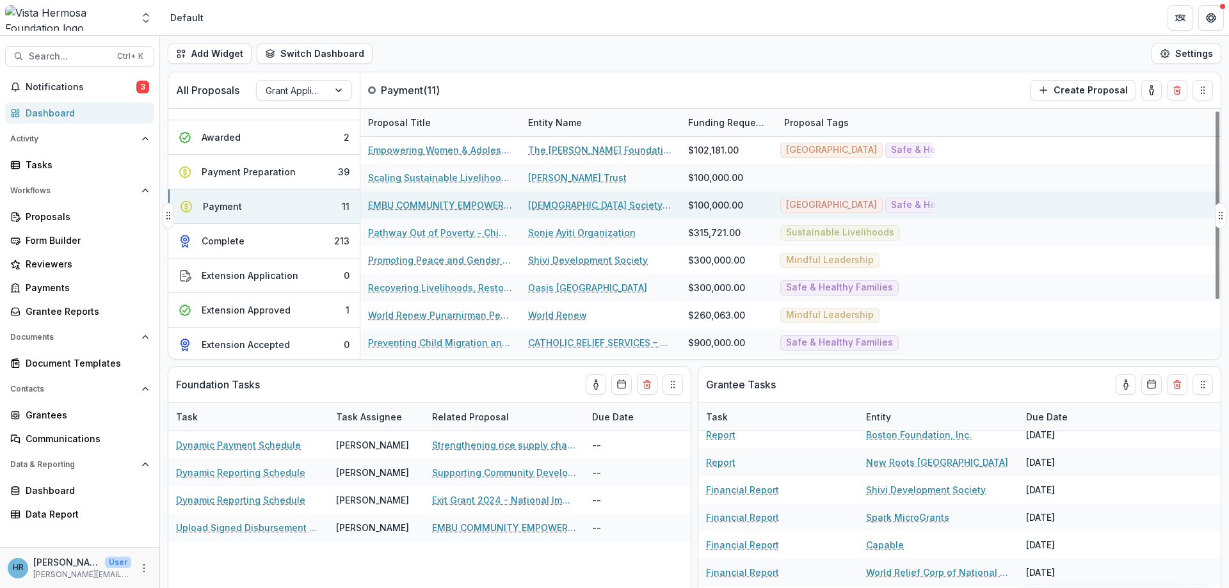
scroll to position [0, 0]
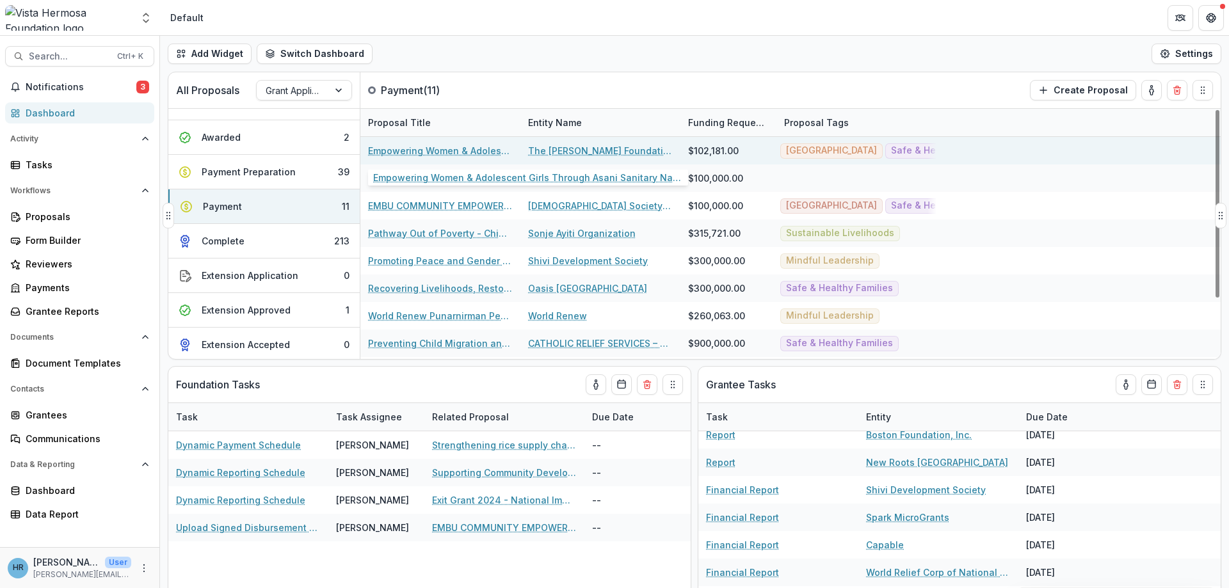
click at [480, 150] on link "Empowering Women & Adolescent Girls Through Asani Sanitary Napkin Program in ru…" at bounding box center [440, 150] width 145 height 13
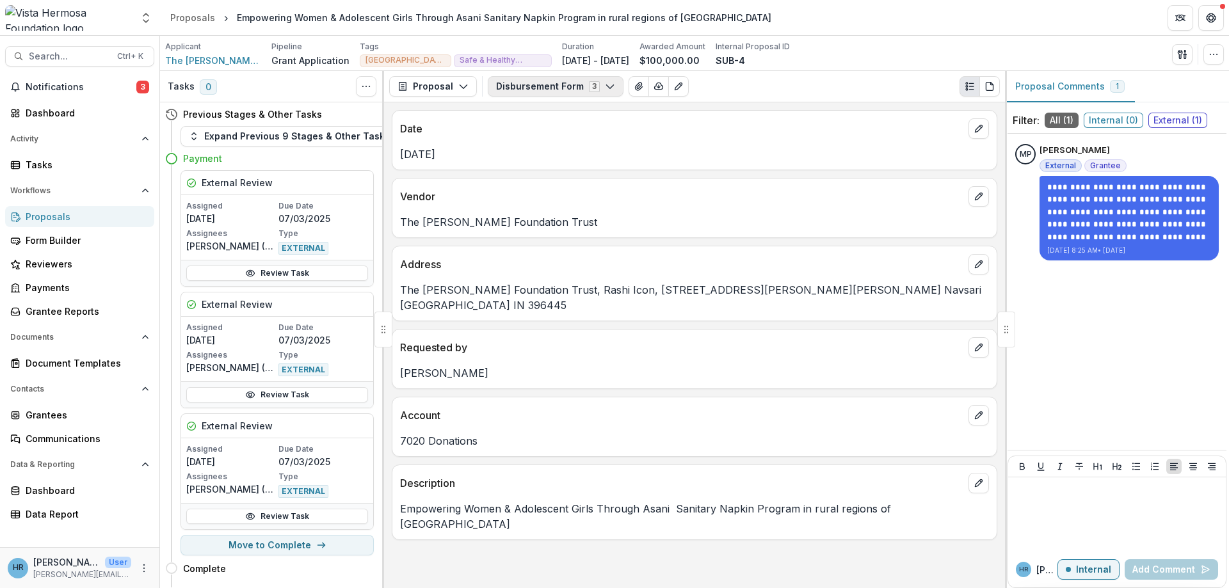
click at [527, 88] on button "Disbursement Form 3" at bounding box center [556, 86] width 136 height 20
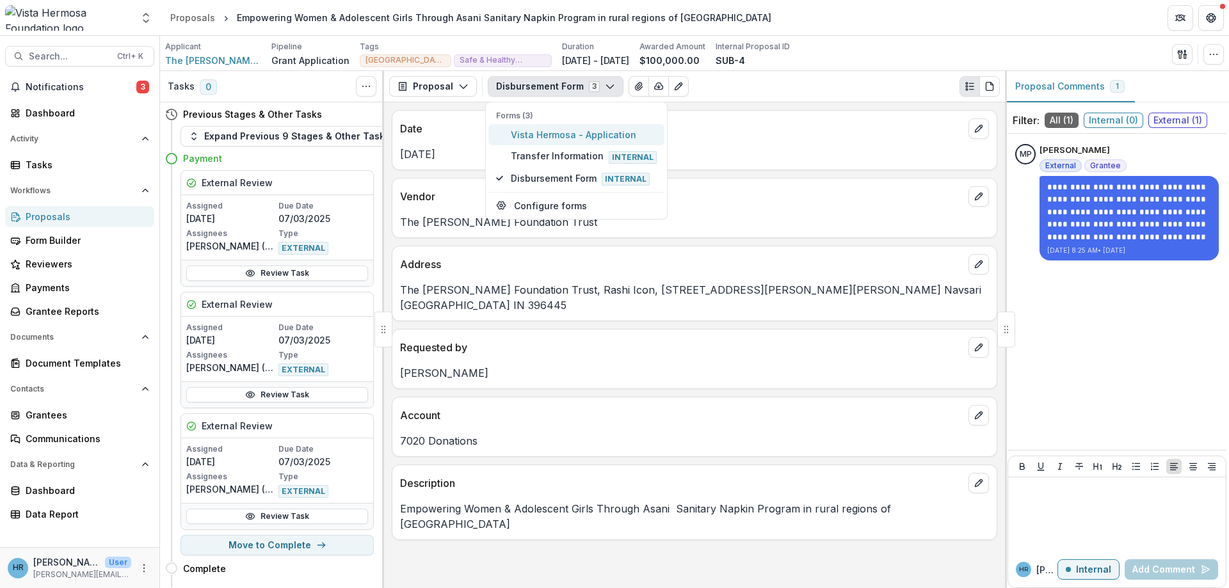
click at [558, 138] on span "Vista Hermosa - Application" at bounding box center [584, 134] width 146 height 13
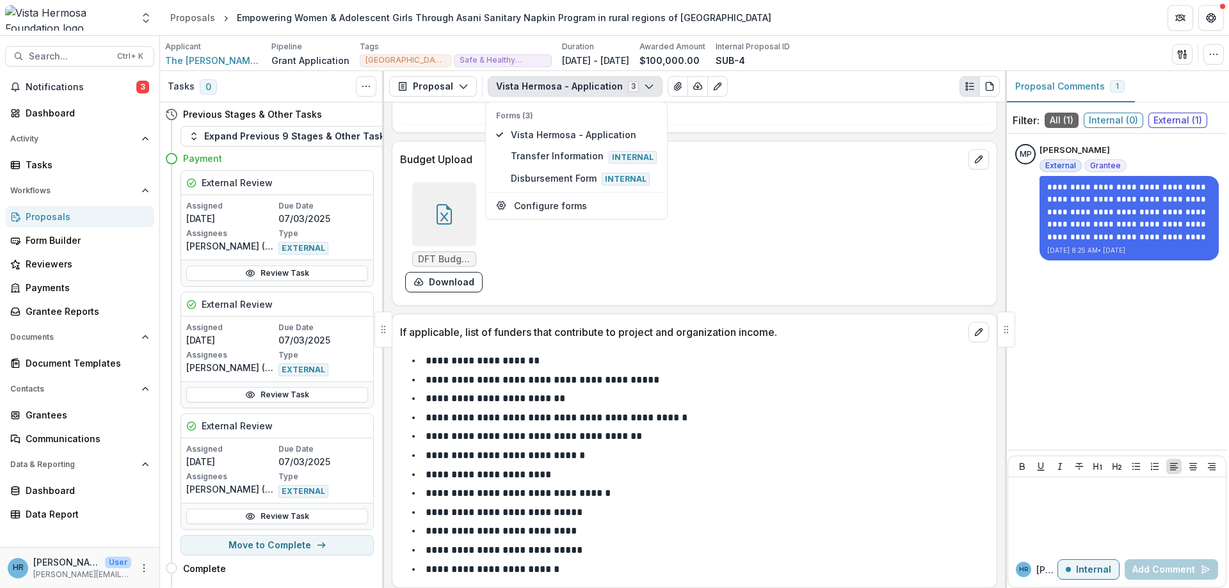
scroll to position [13674, 0]
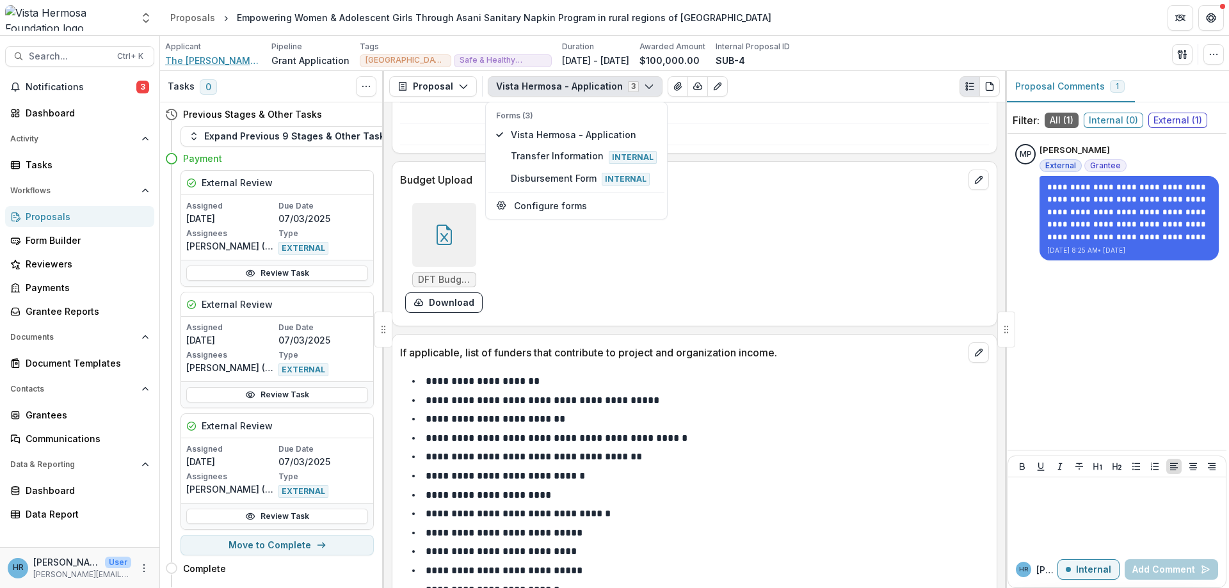
click at [234, 66] on span "The Desai Foundation Trust" at bounding box center [213, 60] width 96 height 13
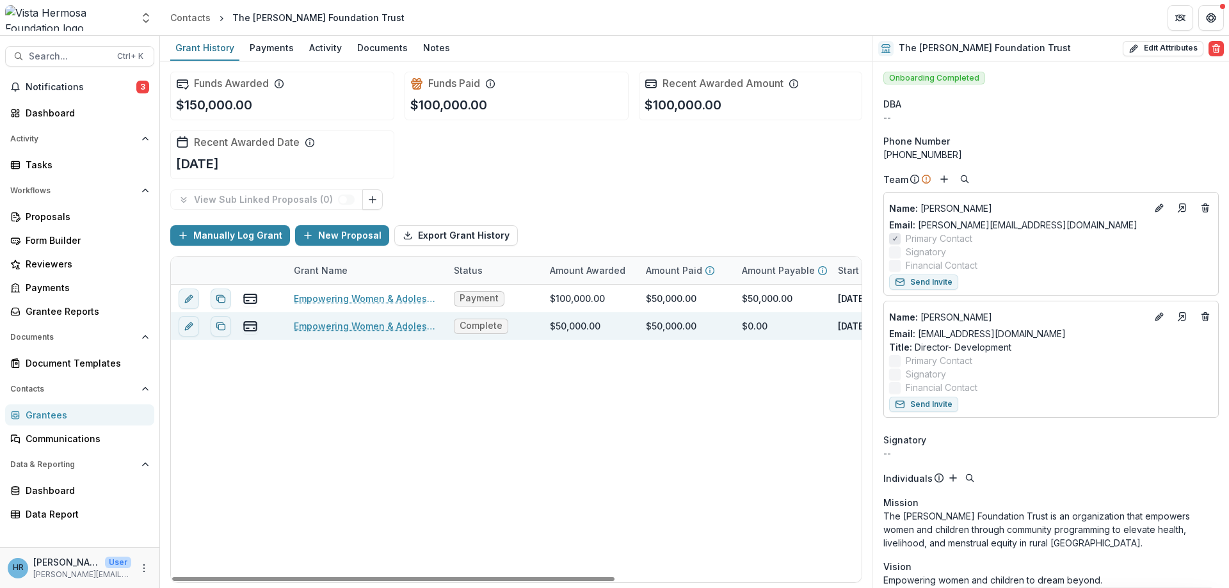
click at [339, 324] on link "Empowering Women & Adolescent Girls Through Asani Sanitary Napkin Program in ru…" at bounding box center [366, 325] width 145 height 13
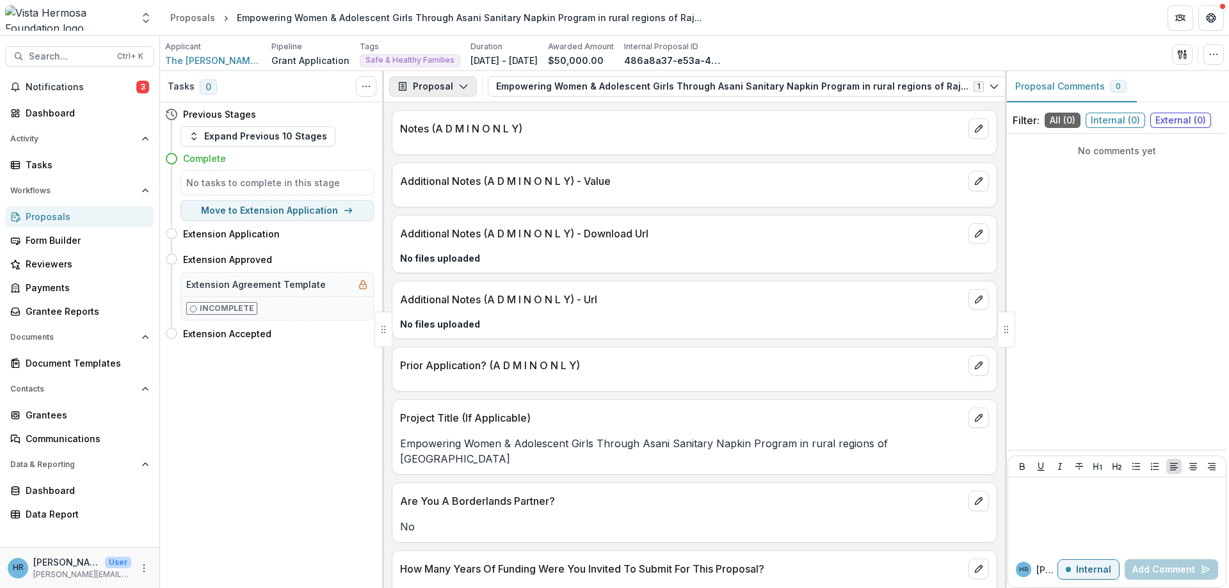
click at [453, 86] on button "Proposal" at bounding box center [433, 86] width 88 height 20
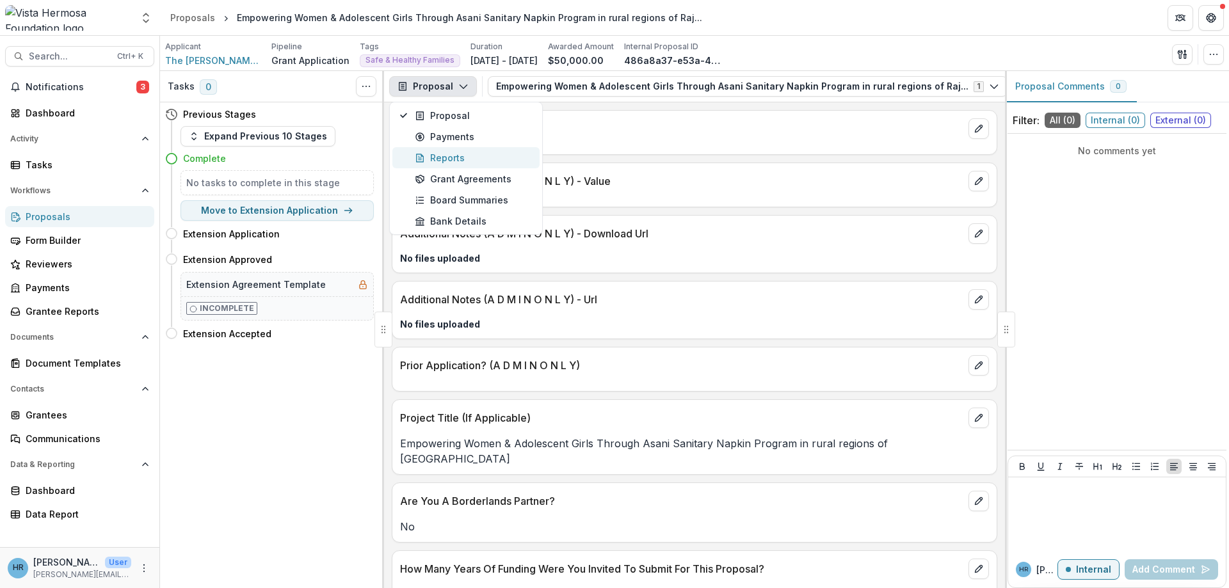
click at [450, 159] on div "Reports" at bounding box center [473, 157] width 117 height 13
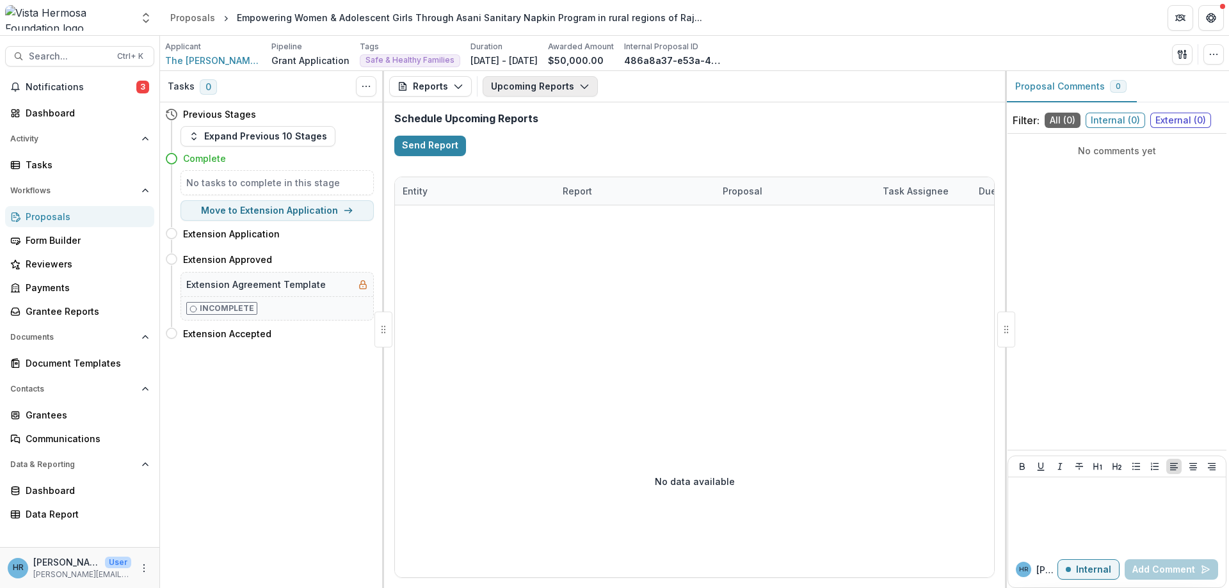
drag, startPoint x: 558, startPoint y: 72, endPoint x: 552, endPoint y: 79, distance: 9.6
click at [558, 72] on div "Reports Proposal Payments Reports Grant Agreements Board Summaries Bank Details…" at bounding box center [694, 86] width 621 height 31
click at [552, 85] on button "Upcoming Reports" at bounding box center [540, 86] width 115 height 20
click at [538, 215] on p "Report" at bounding box center [536, 217] width 29 height 13
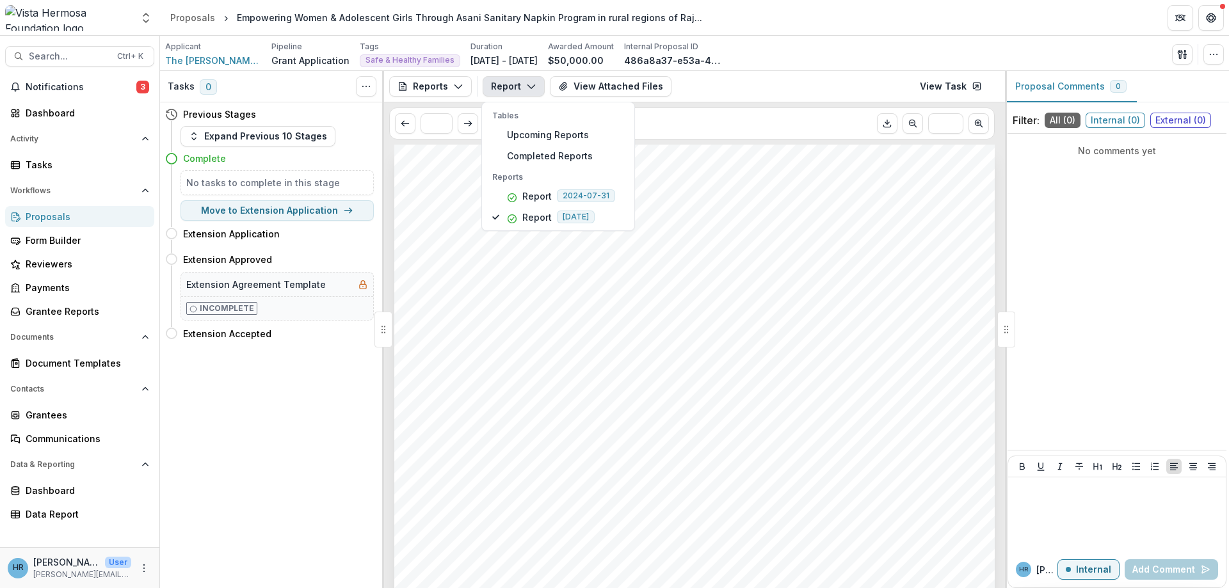
click at [750, 231] on div "Submission Responses Project Update Reporting Period Start Date 2024-08-01 Repo…" at bounding box center [694, 569] width 600 height 849
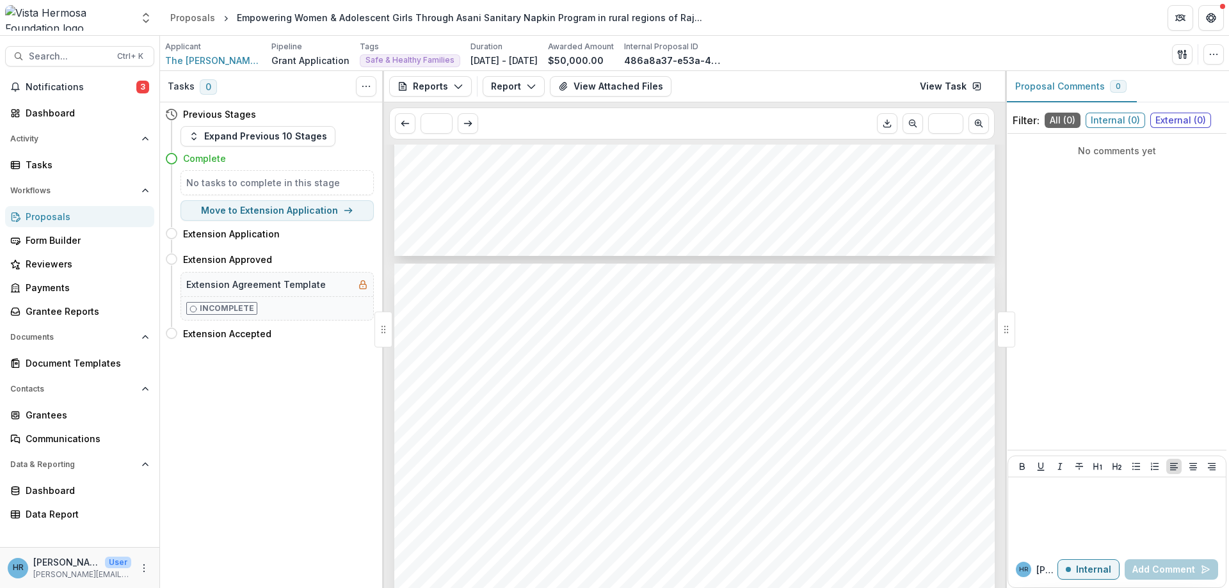
scroll to position [845, 0]
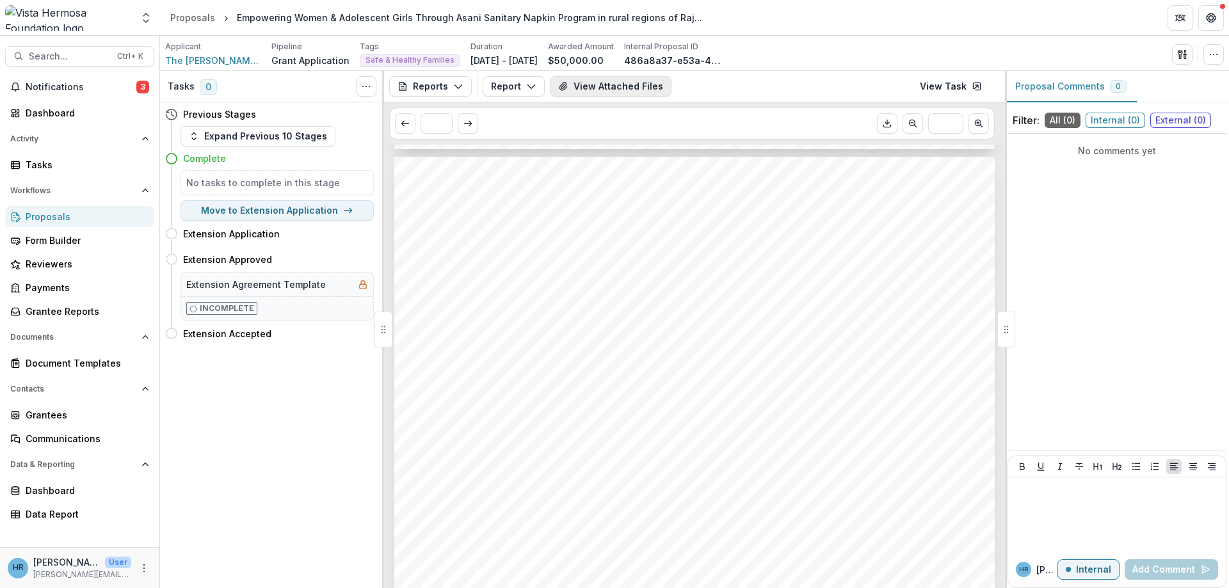
click at [642, 89] on button "View Attached Files" at bounding box center [611, 86] width 122 height 20
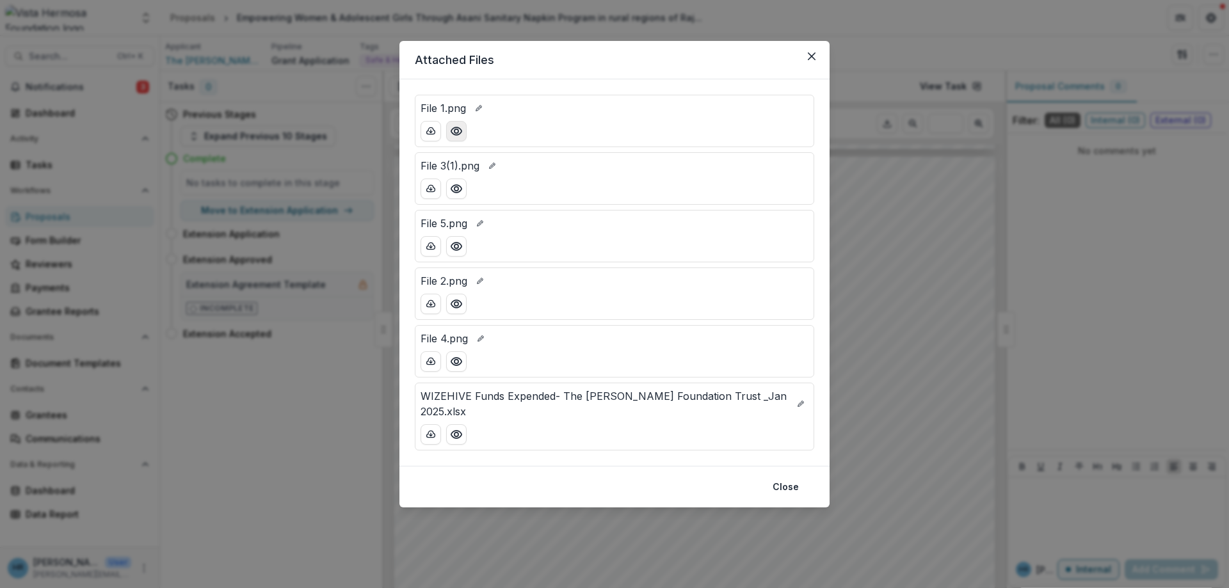
click at [455, 125] on icon "Preview File 1.png" at bounding box center [456, 131] width 13 height 13
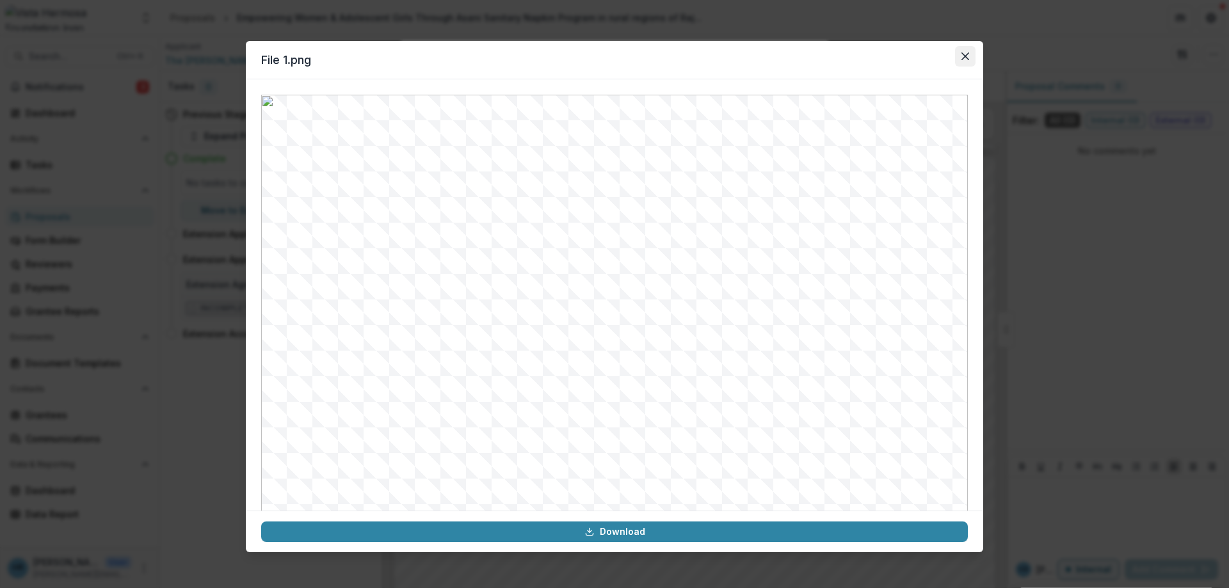
drag, startPoint x: 966, startPoint y: 51, endPoint x: 956, endPoint y: 63, distance: 16.4
click at [966, 53] on button "Close" at bounding box center [965, 56] width 20 height 20
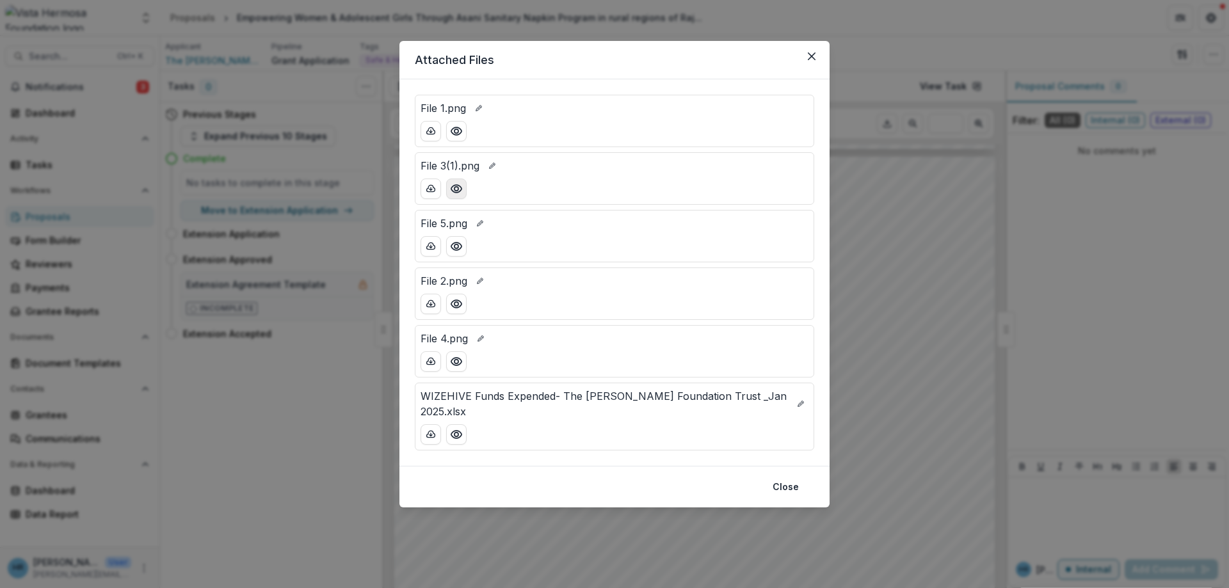
click at [462, 189] on icon "Preview File 3(1).png" at bounding box center [456, 188] width 13 height 13
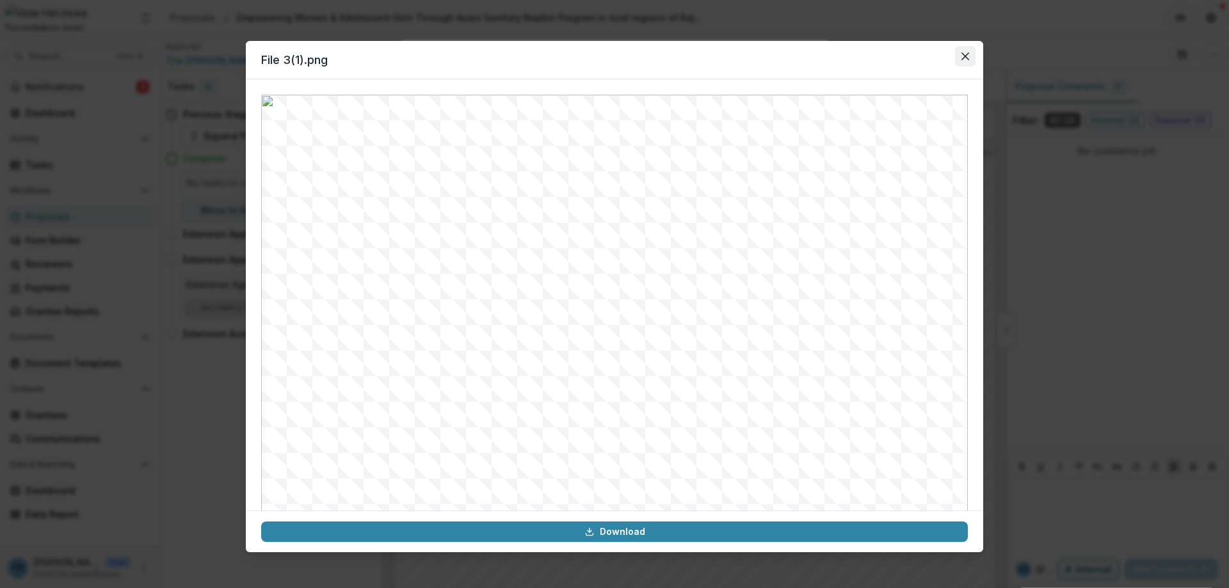
click at [970, 59] on button "Close" at bounding box center [965, 56] width 20 height 20
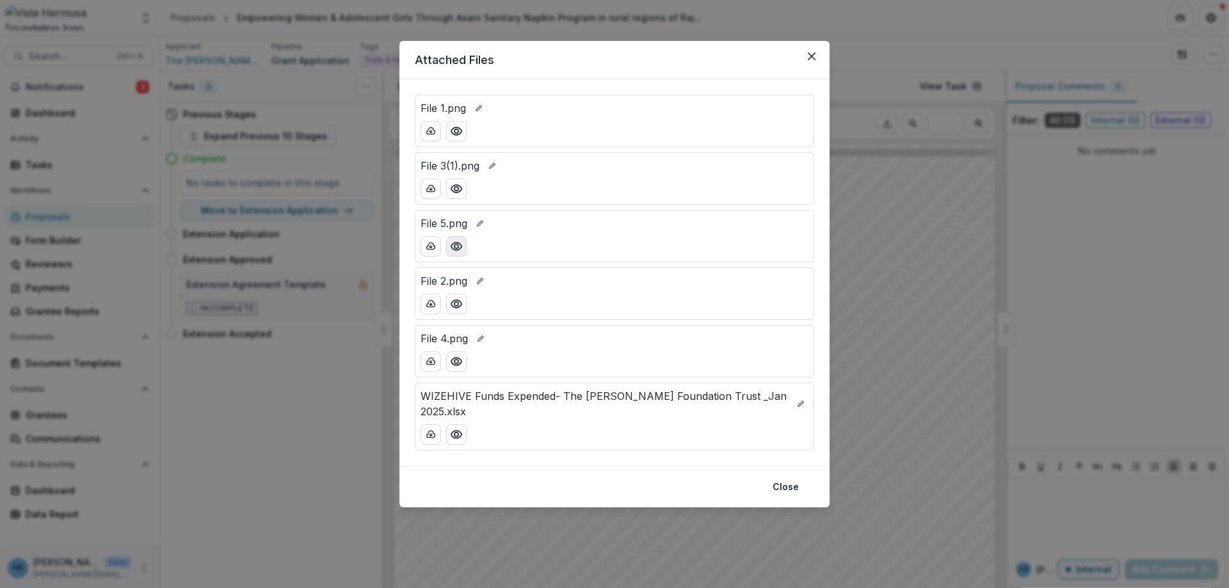
click at [457, 242] on icon "Preview File 5.png" at bounding box center [456, 246] width 13 height 13
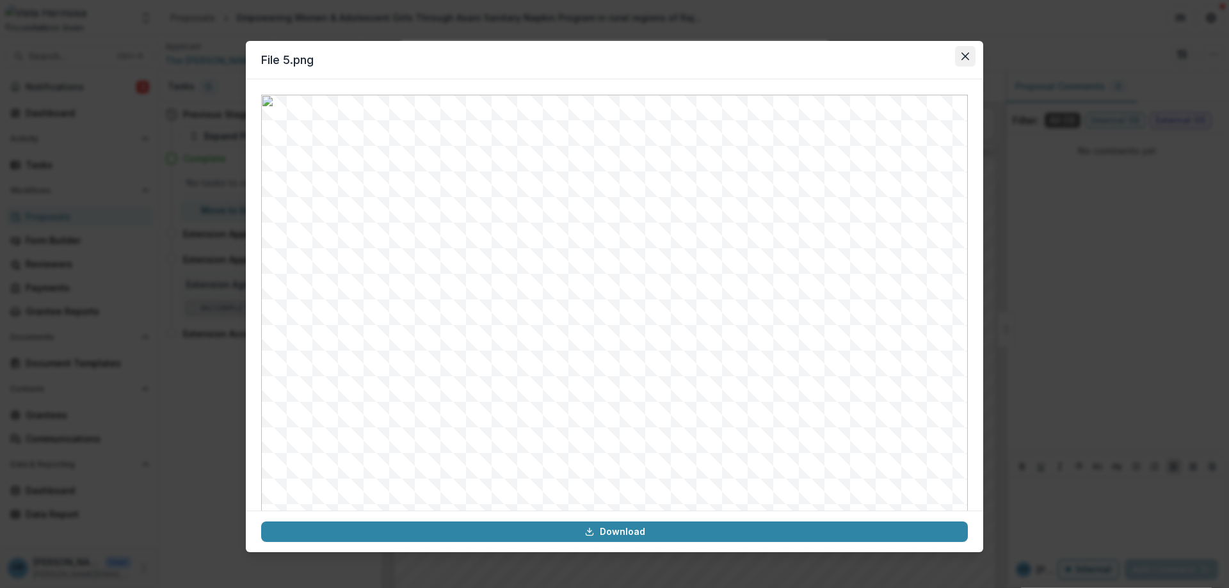
click at [969, 61] on button "Close" at bounding box center [965, 56] width 20 height 20
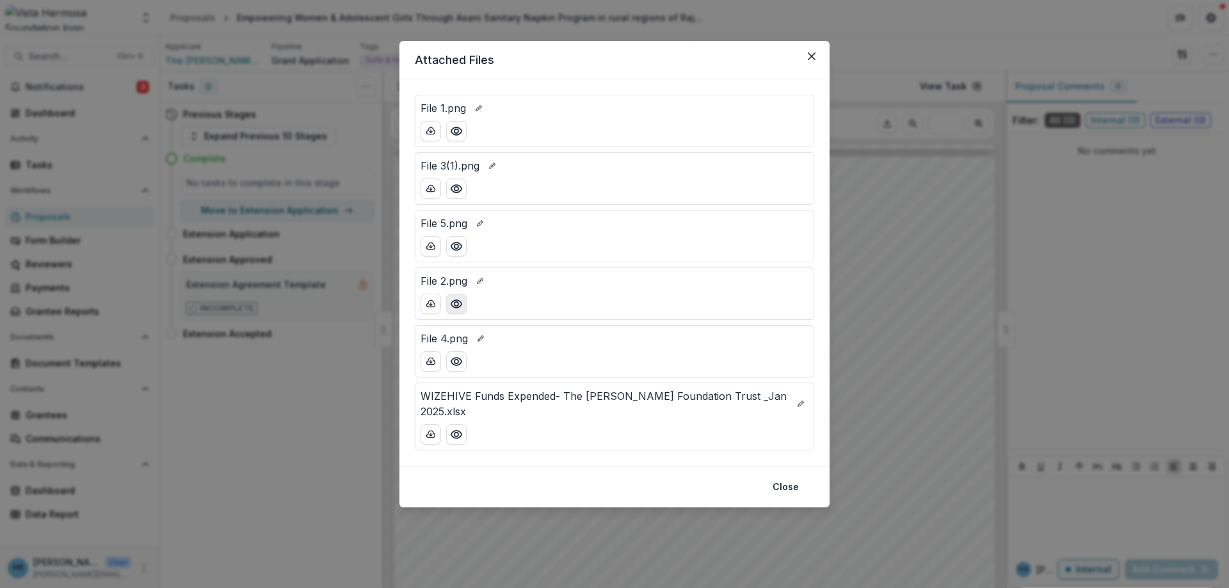
click at [453, 302] on icon "Preview File 2.png" at bounding box center [456, 304] width 10 height 8
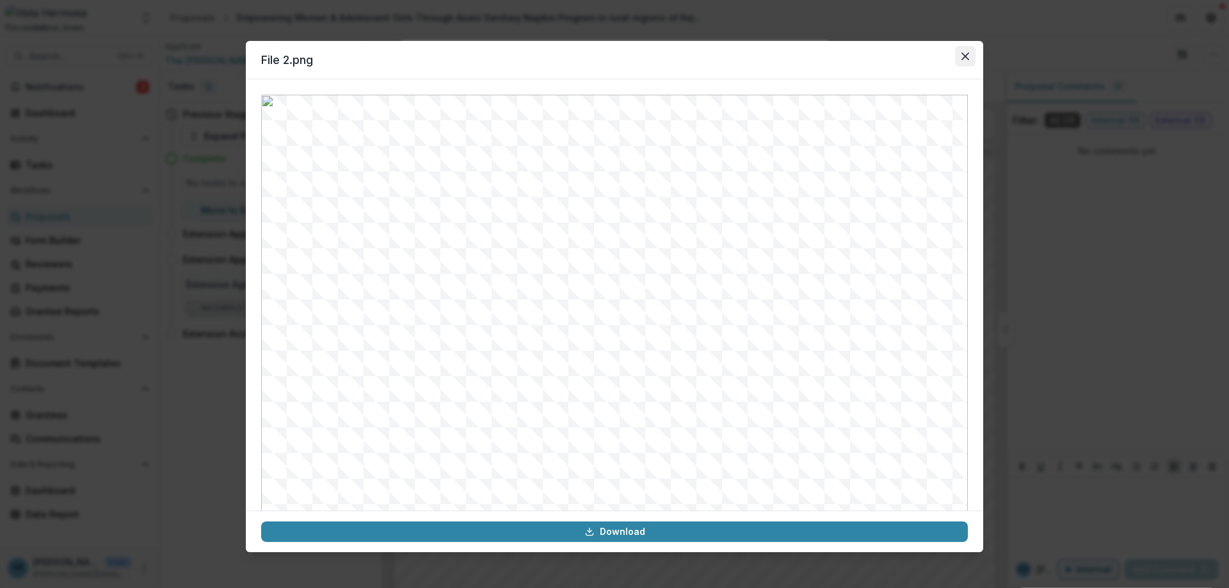
click at [965, 51] on button "Close" at bounding box center [965, 56] width 20 height 20
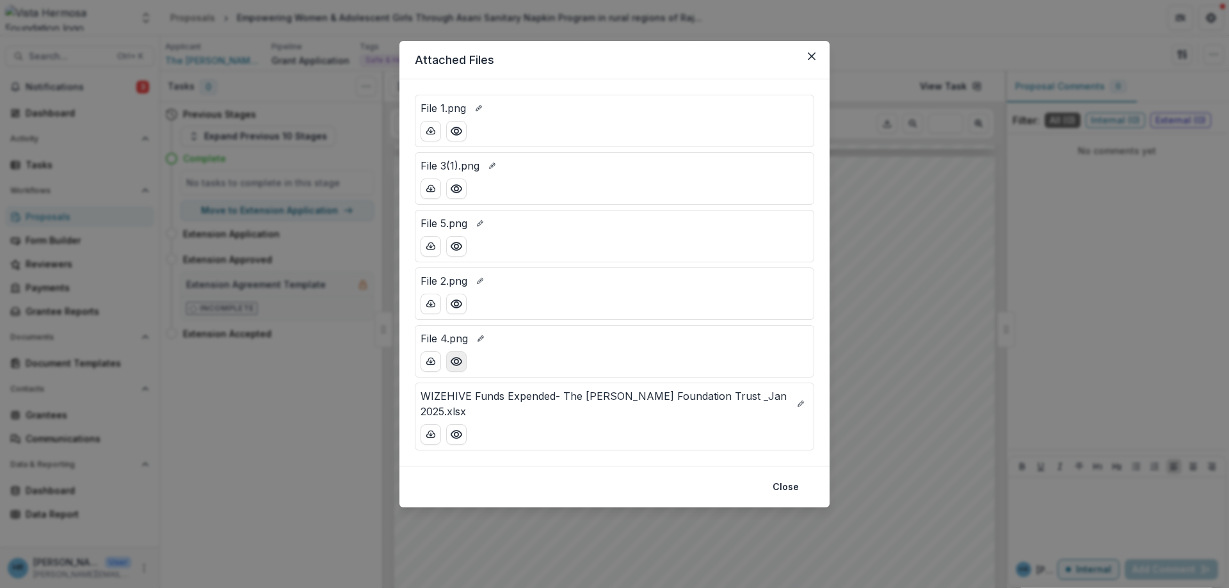
click at [456, 362] on icon "Preview File 4.png" at bounding box center [456, 361] width 13 height 13
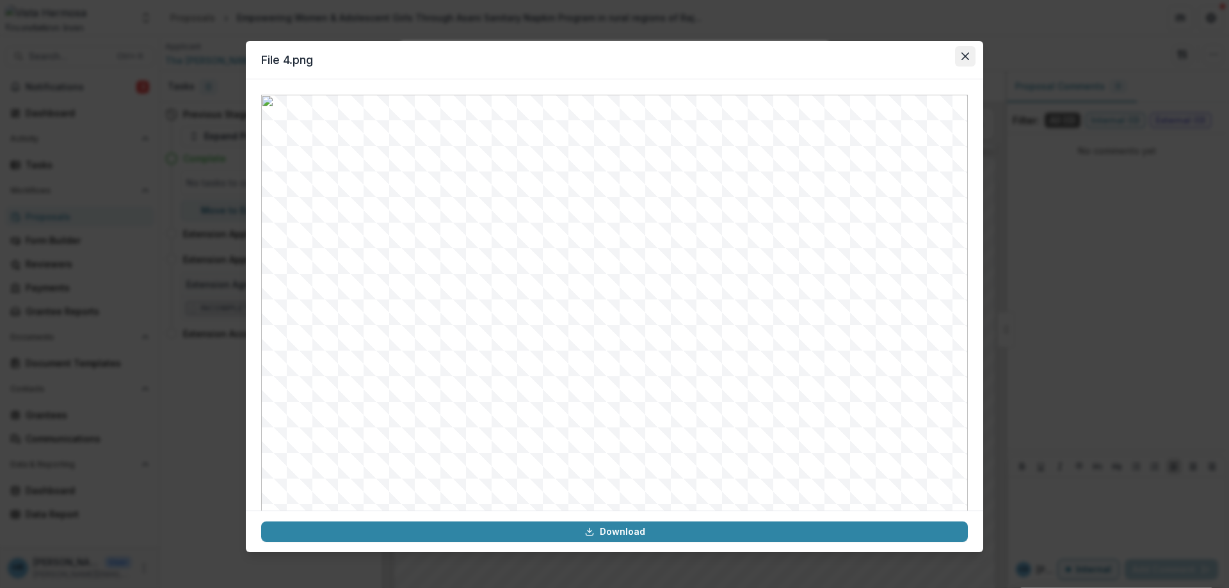
click at [972, 56] on button "Close" at bounding box center [965, 56] width 20 height 20
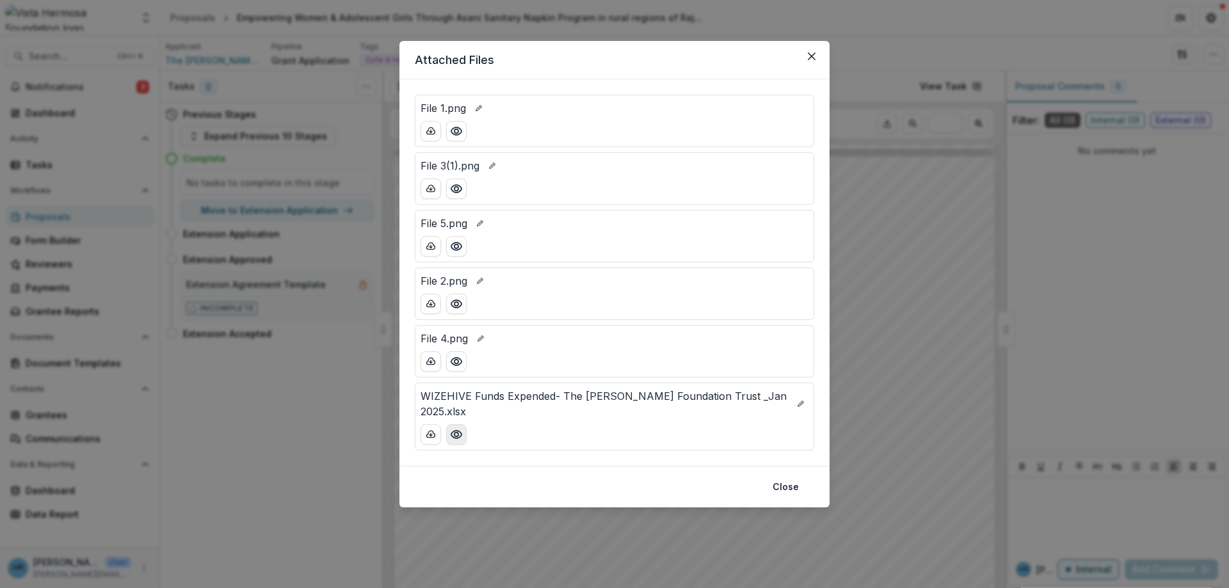
click at [453, 424] on button "Preview WIZEHIVE Funds Expended- The Desai Foundation Trust _Jan 2025.xlsx" at bounding box center [456, 434] width 20 height 20
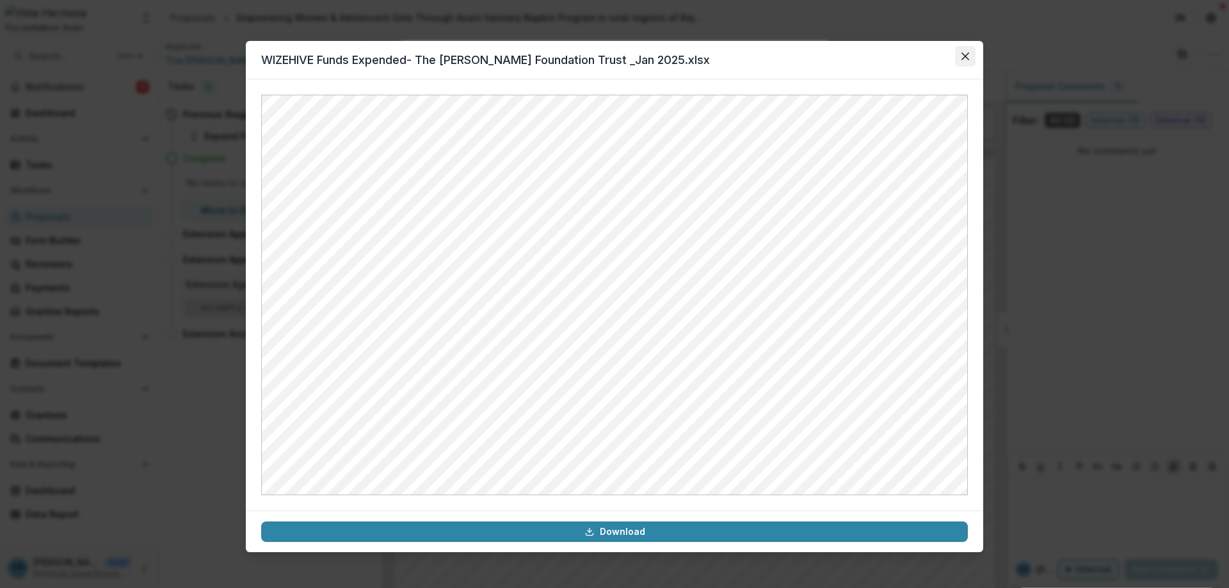
click at [964, 52] on icon "Close" at bounding box center [965, 56] width 8 height 8
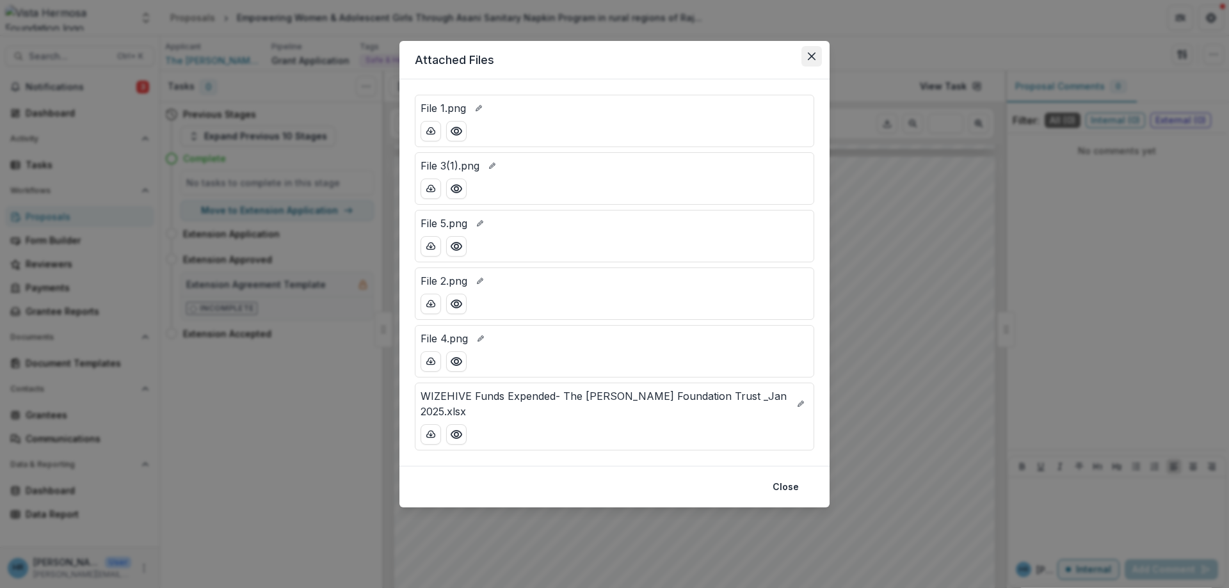
click at [812, 49] on button "Close" at bounding box center [811, 56] width 20 height 20
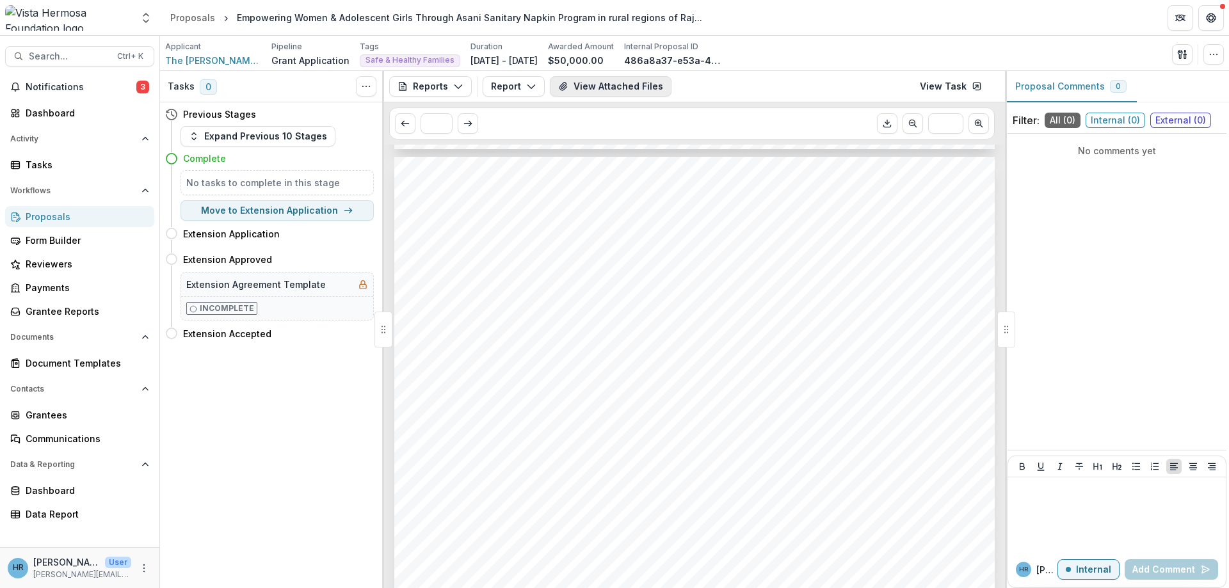
click at [595, 85] on button "View Attached Files" at bounding box center [611, 86] width 122 height 20
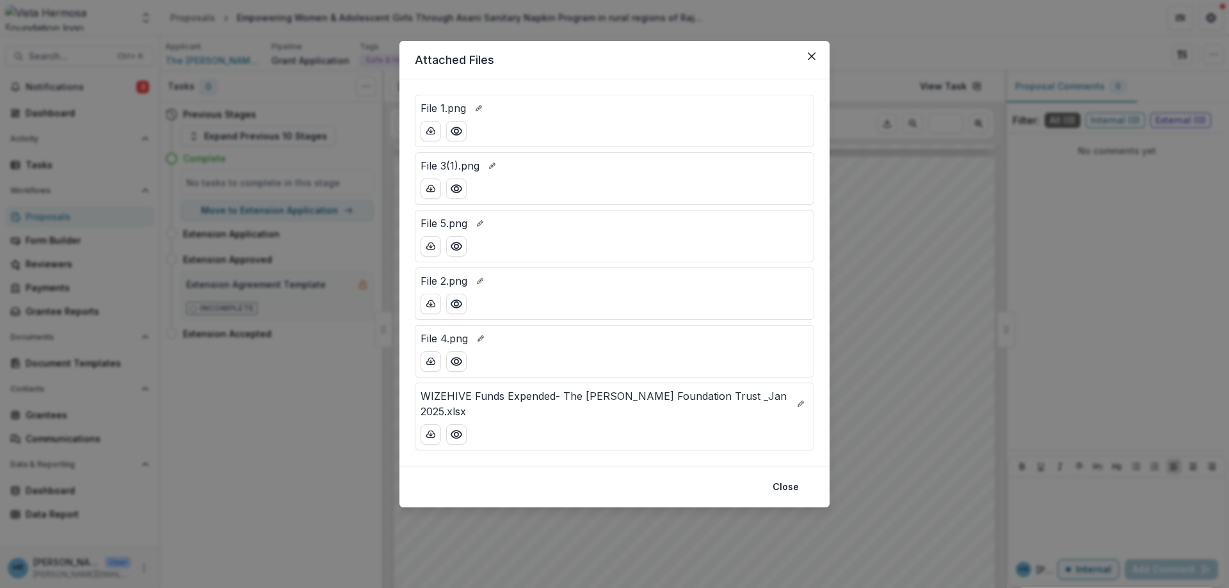
drag, startPoint x: 812, startPoint y: 58, endPoint x: 691, endPoint y: 75, distance: 121.5
click at [812, 58] on icon "Close" at bounding box center [812, 56] width 8 height 8
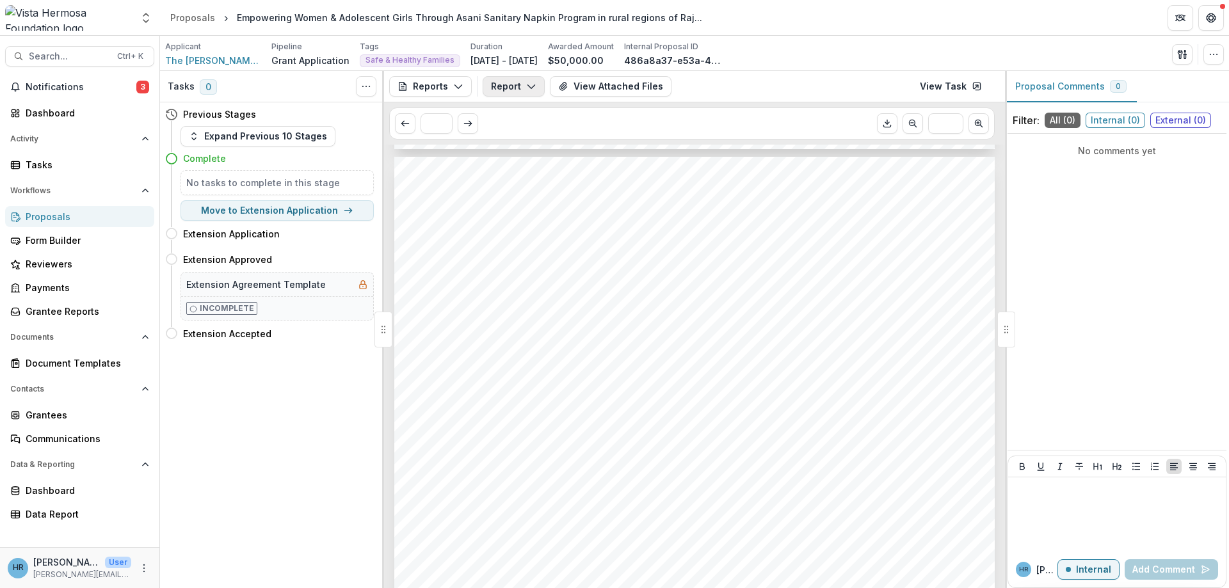
click at [526, 83] on icon "button" at bounding box center [531, 86] width 10 height 10
click at [515, 195] on icon "button" at bounding box center [512, 198] width 10 height 10
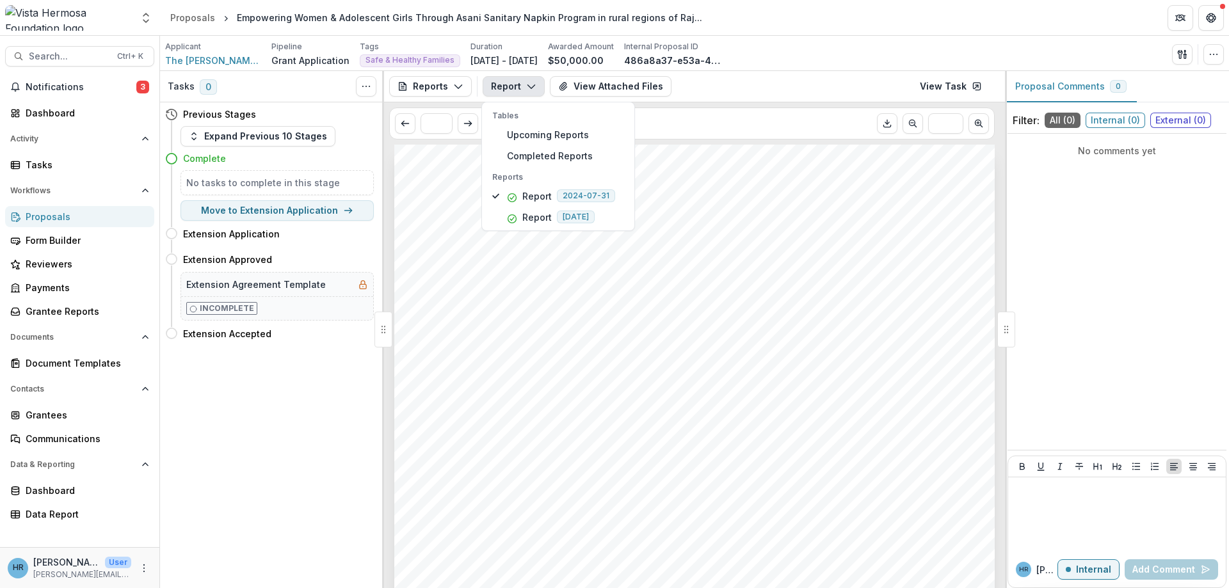
click at [750, 268] on div "Submission Responses Project Update Reporting Period Start Date 2024-04-01 Repo…" at bounding box center [694, 569] width 600 height 849
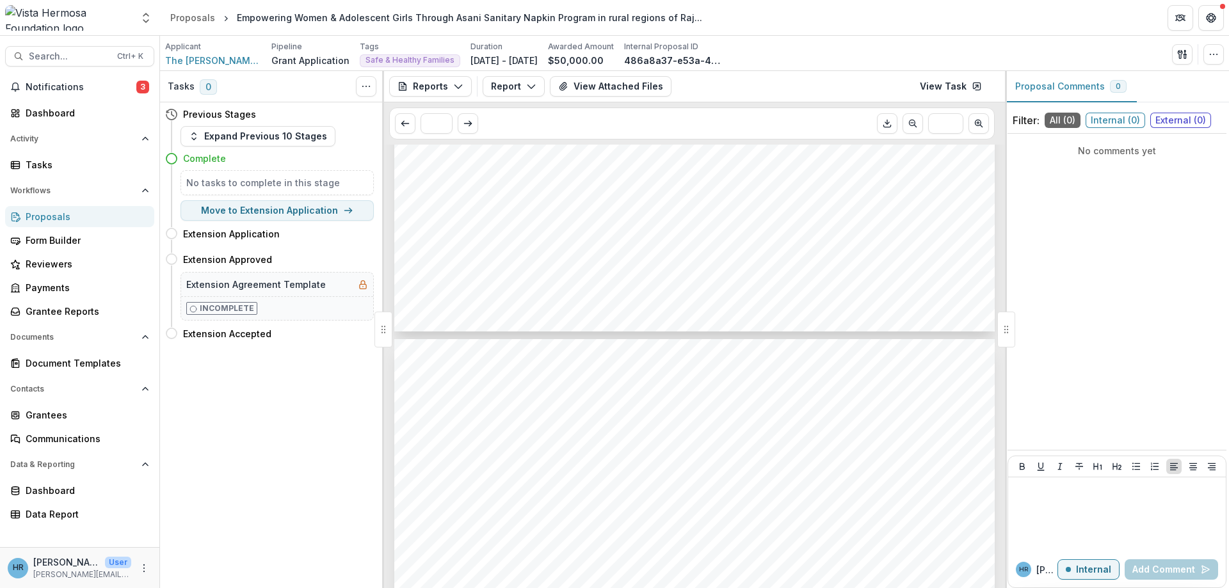
scroll to position [691, 0]
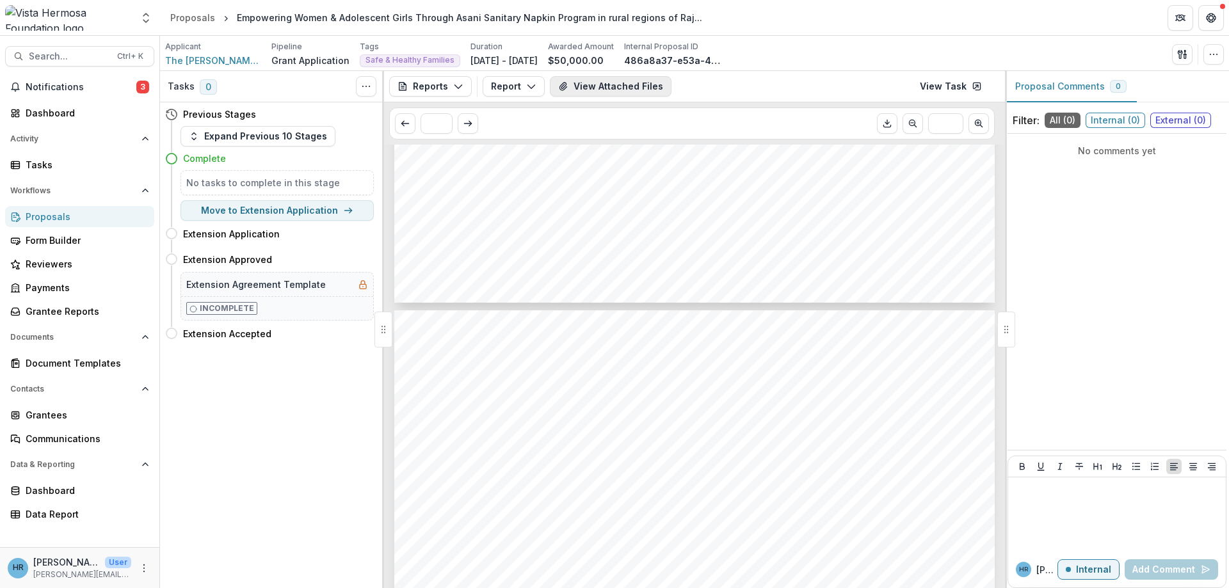
click at [600, 88] on button "View Attached Files" at bounding box center [611, 86] width 122 height 20
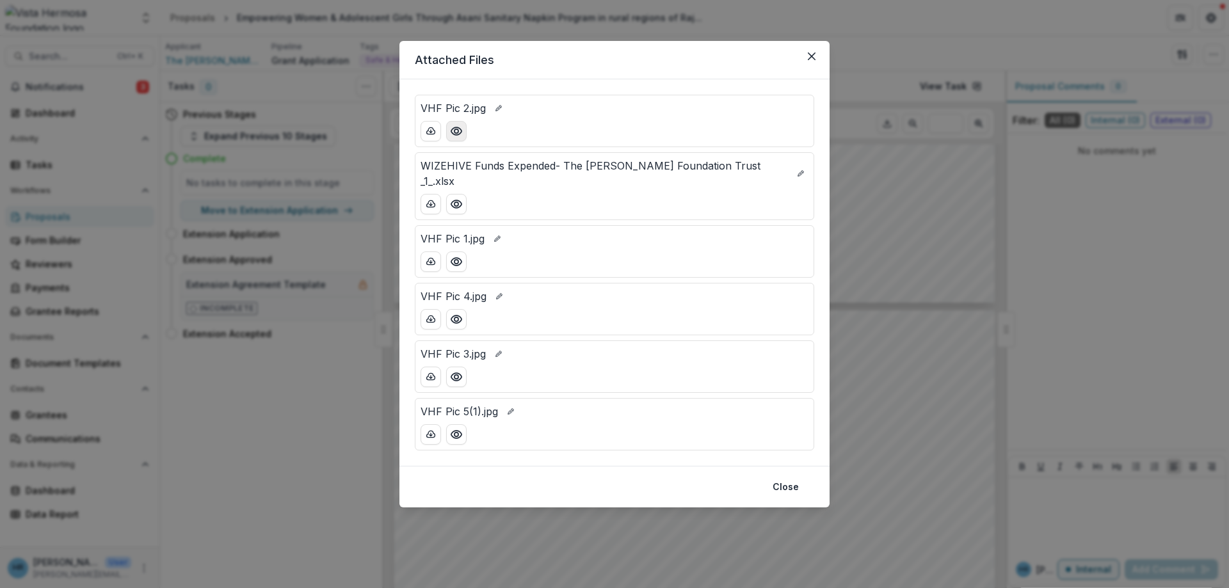
click at [461, 131] on icon "Preview VHF Pic 2.jpg" at bounding box center [456, 131] width 13 height 13
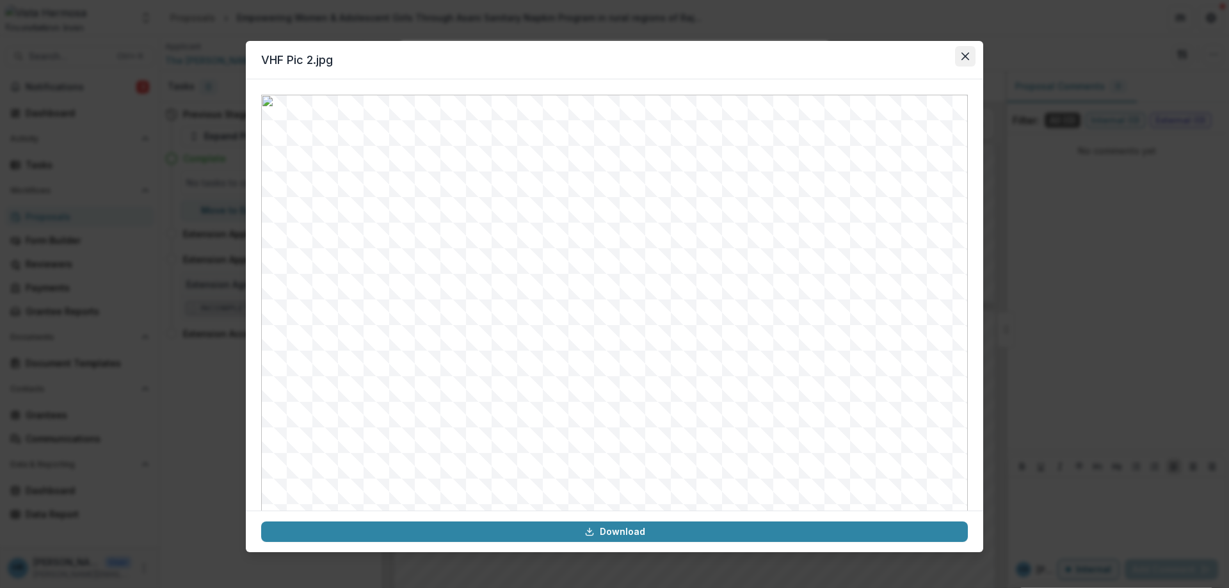
click at [969, 58] on button "Close" at bounding box center [965, 56] width 20 height 20
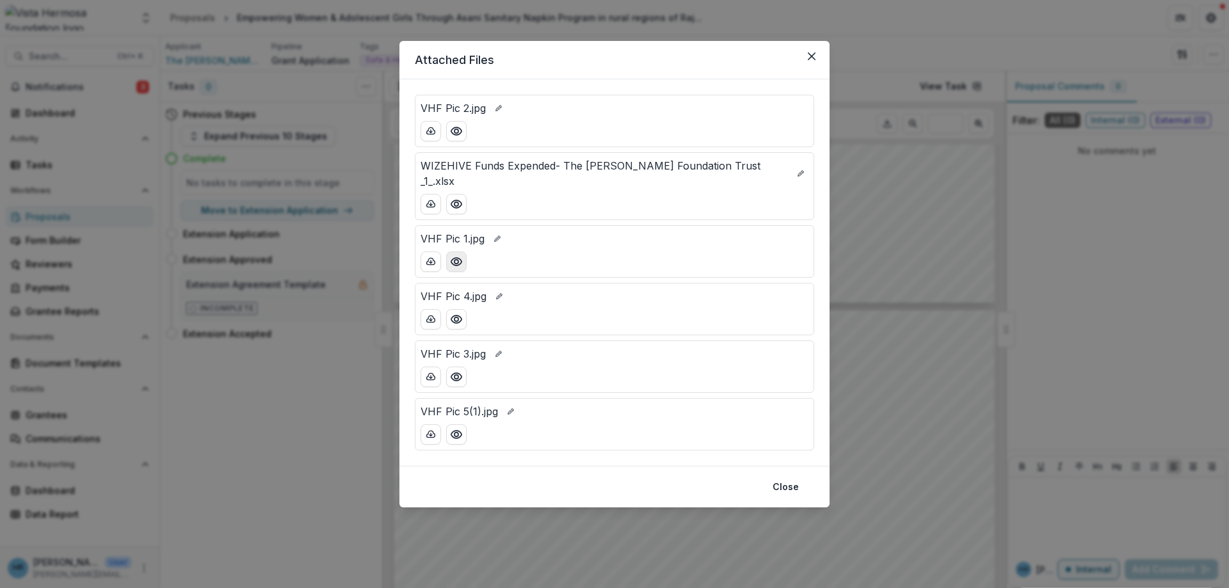
click at [458, 255] on icon "Preview VHF Pic 1.jpg" at bounding box center [456, 261] width 13 height 13
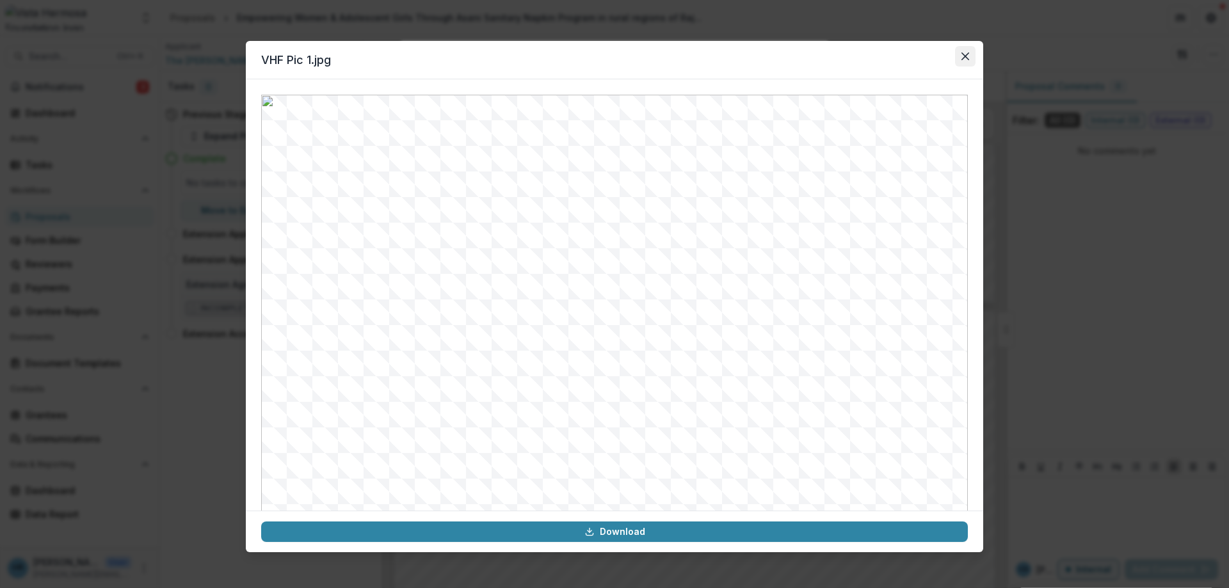
click at [963, 56] on icon "Close" at bounding box center [965, 56] width 8 height 8
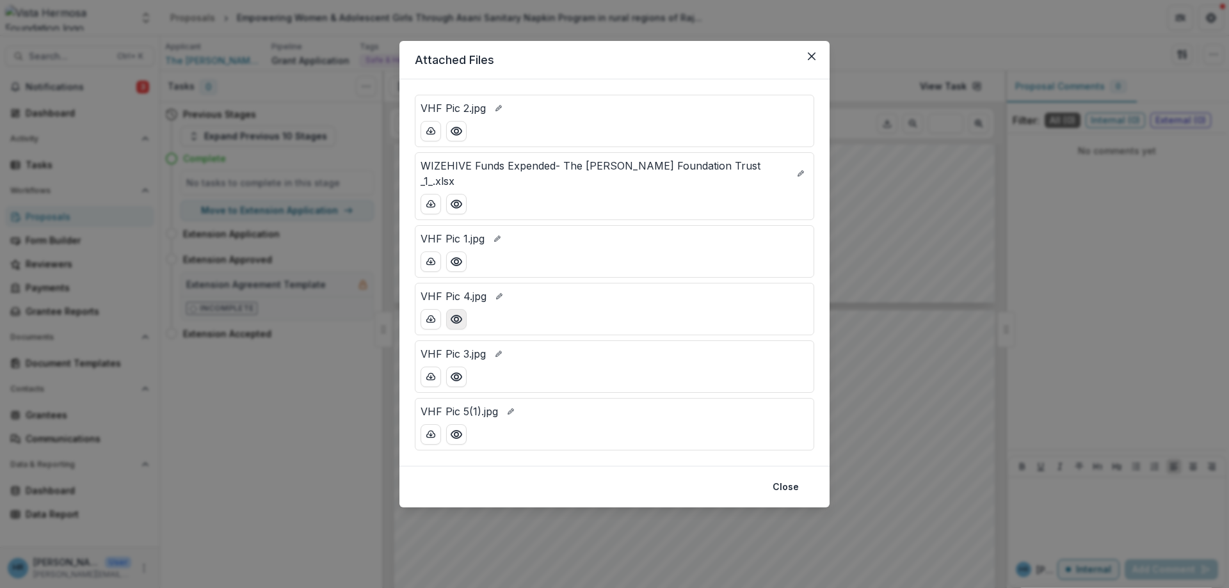
click at [458, 313] on icon "Preview VHF Pic 4.jpg" at bounding box center [456, 319] width 13 height 13
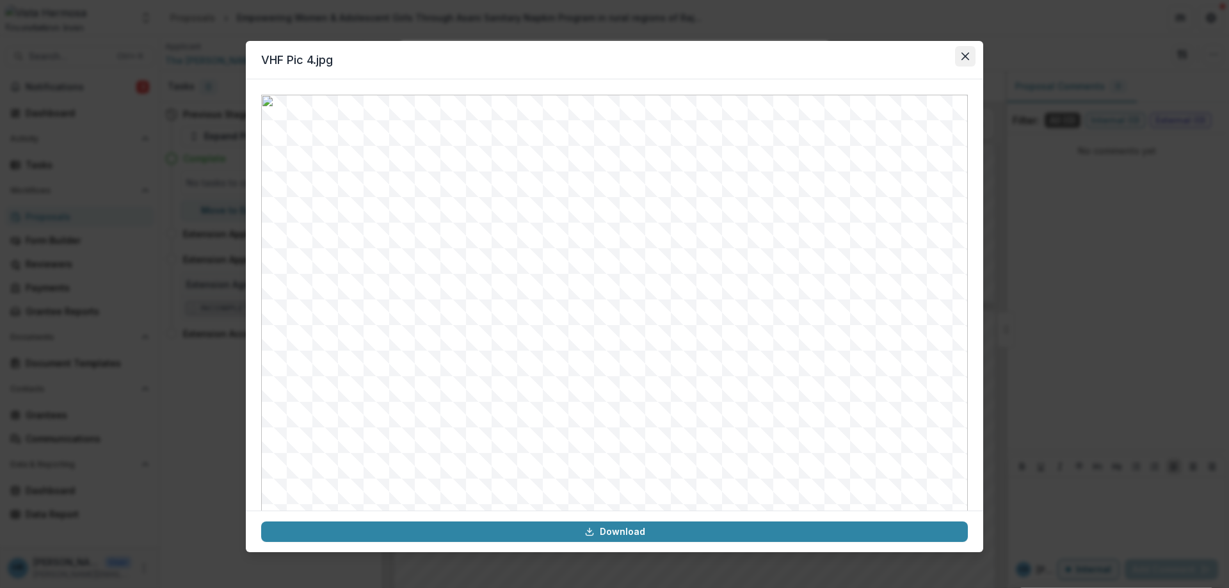
click at [961, 51] on button "Close" at bounding box center [965, 56] width 20 height 20
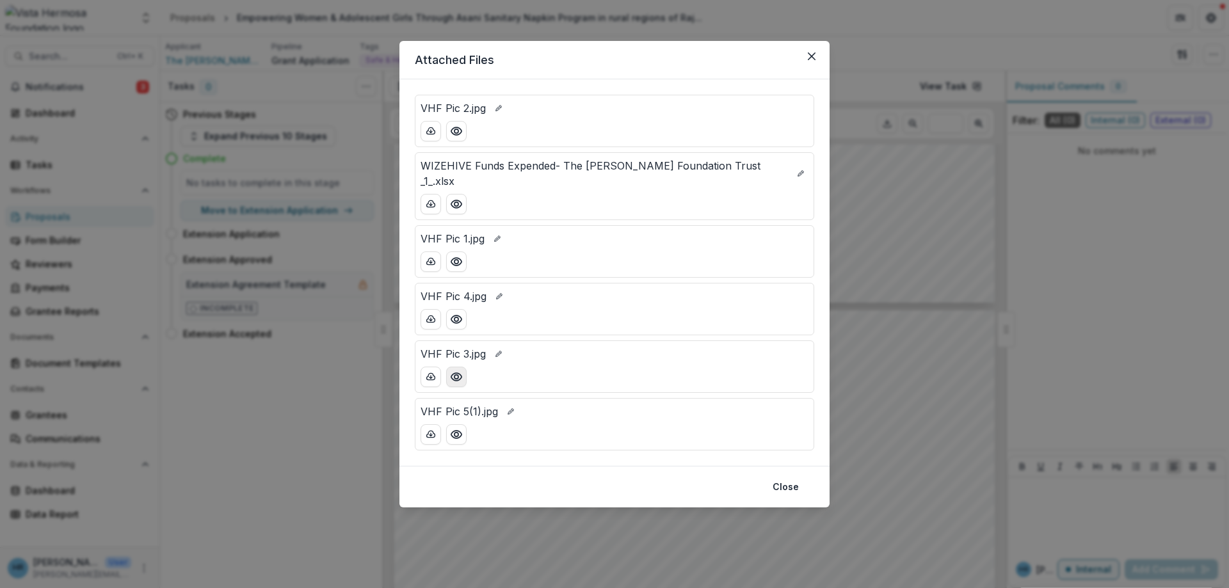
click at [458, 373] on icon "Preview VHF Pic 3.jpg" at bounding box center [456, 377] width 10 height 8
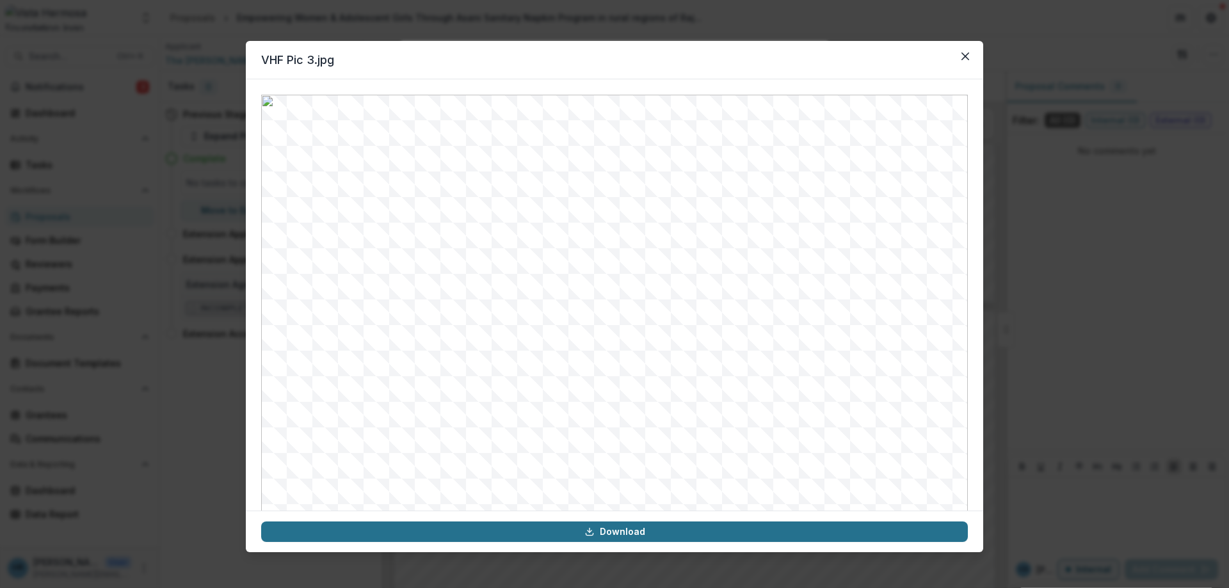
click at [609, 529] on link "Download" at bounding box center [614, 532] width 707 height 20
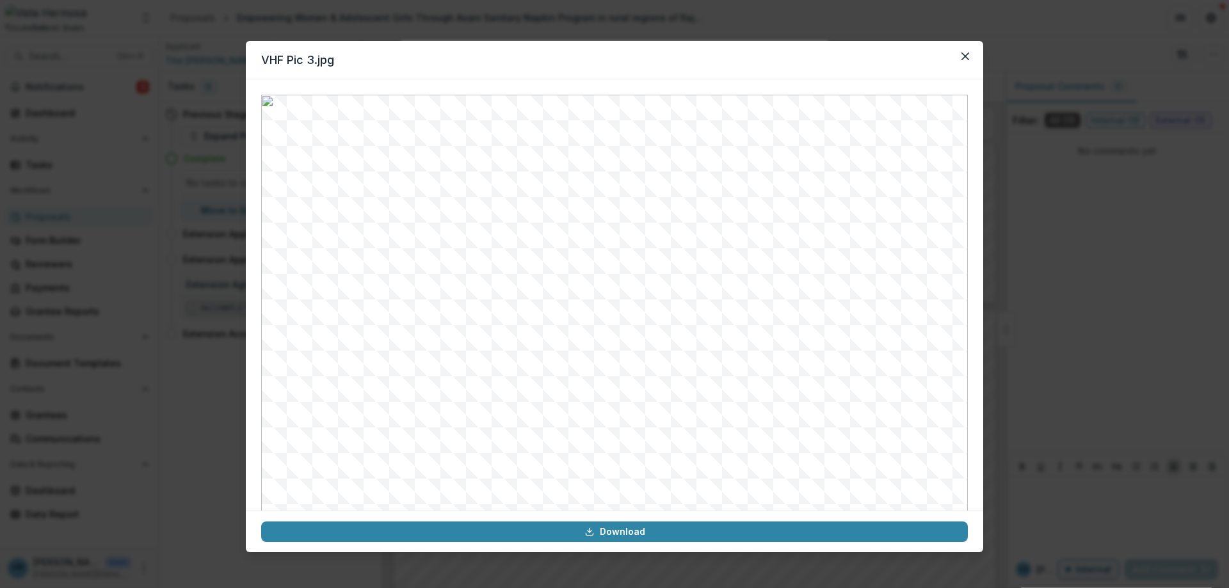
click at [775, 58] on header "VHF Pic 3.jpg" at bounding box center [614, 60] width 737 height 38
click at [967, 59] on icon "Close" at bounding box center [965, 56] width 8 height 8
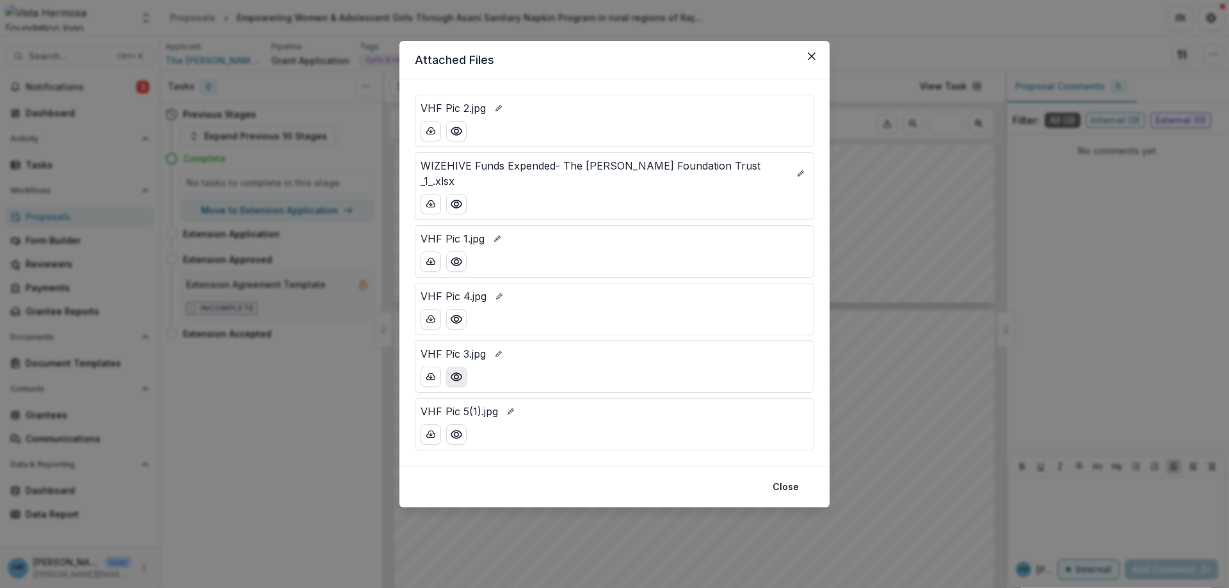
click at [459, 371] on icon "Preview VHF Pic 3.jpg" at bounding box center [456, 377] width 13 height 13
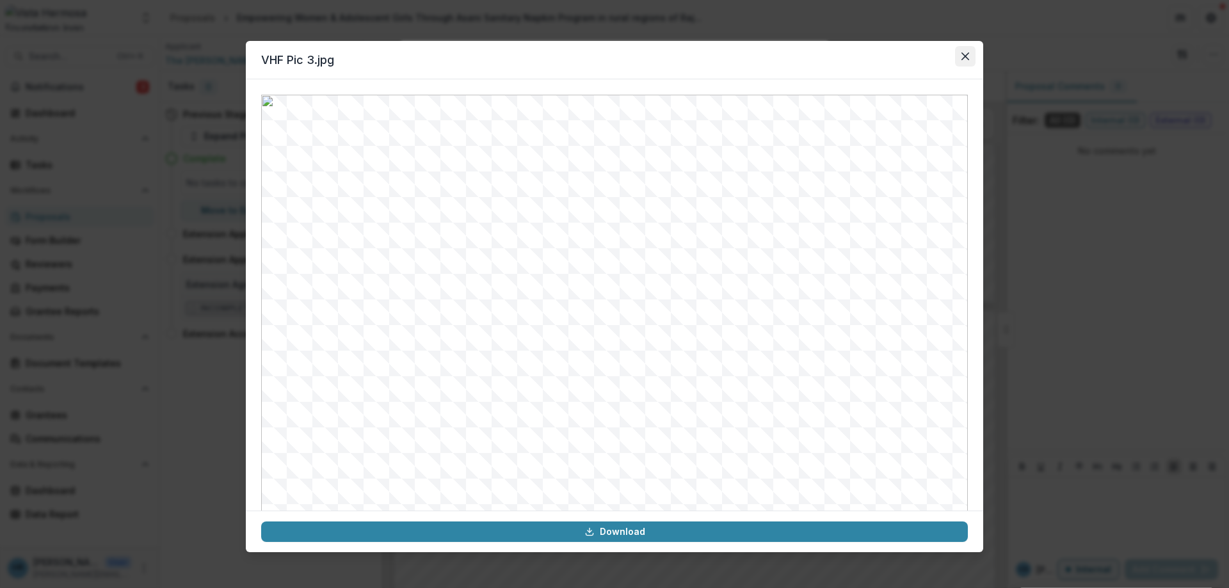
click at [967, 60] on button "Close" at bounding box center [965, 56] width 20 height 20
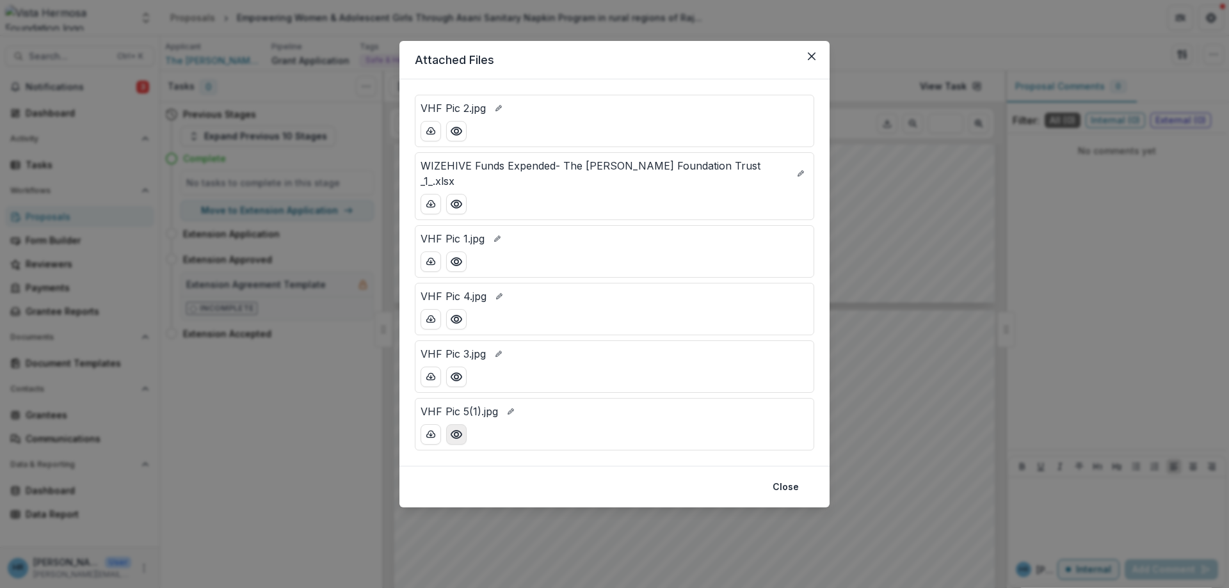
click at [462, 428] on icon "Preview VHF Pic 5(1).jpg" at bounding box center [456, 434] width 13 height 13
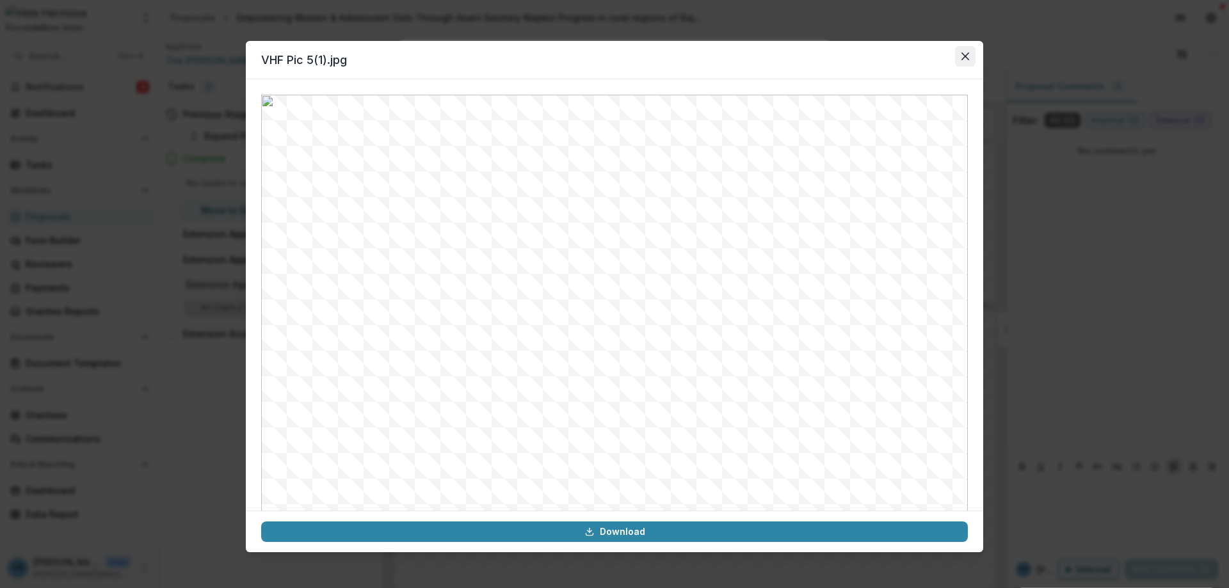
click at [964, 56] on icon "Close" at bounding box center [965, 56] width 8 height 8
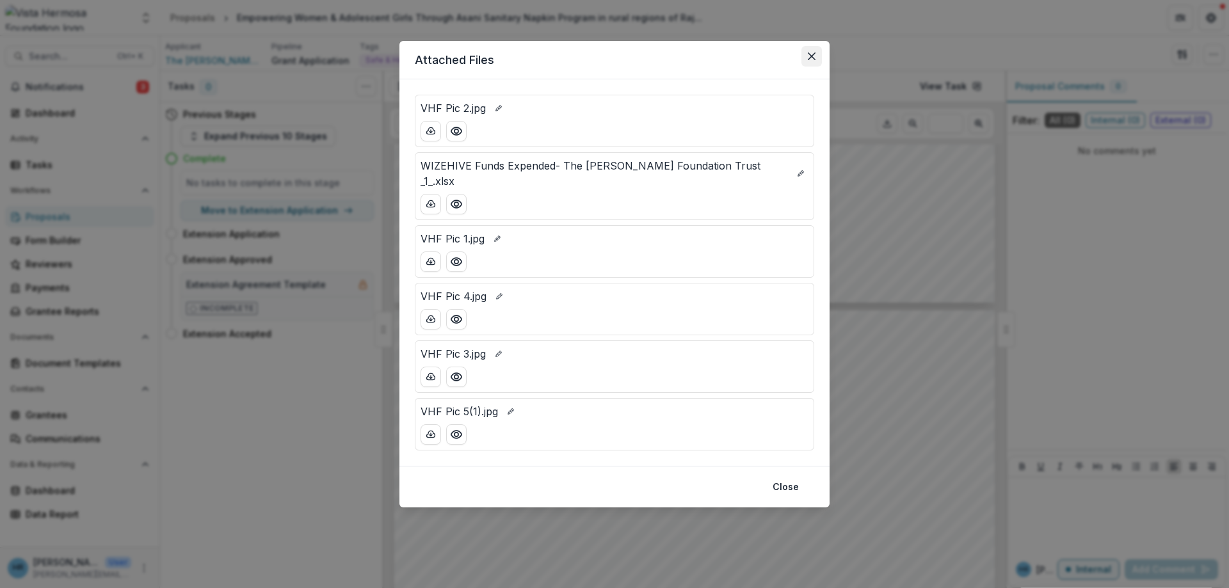
click at [814, 51] on button "Close" at bounding box center [811, 56] width 20 height 20
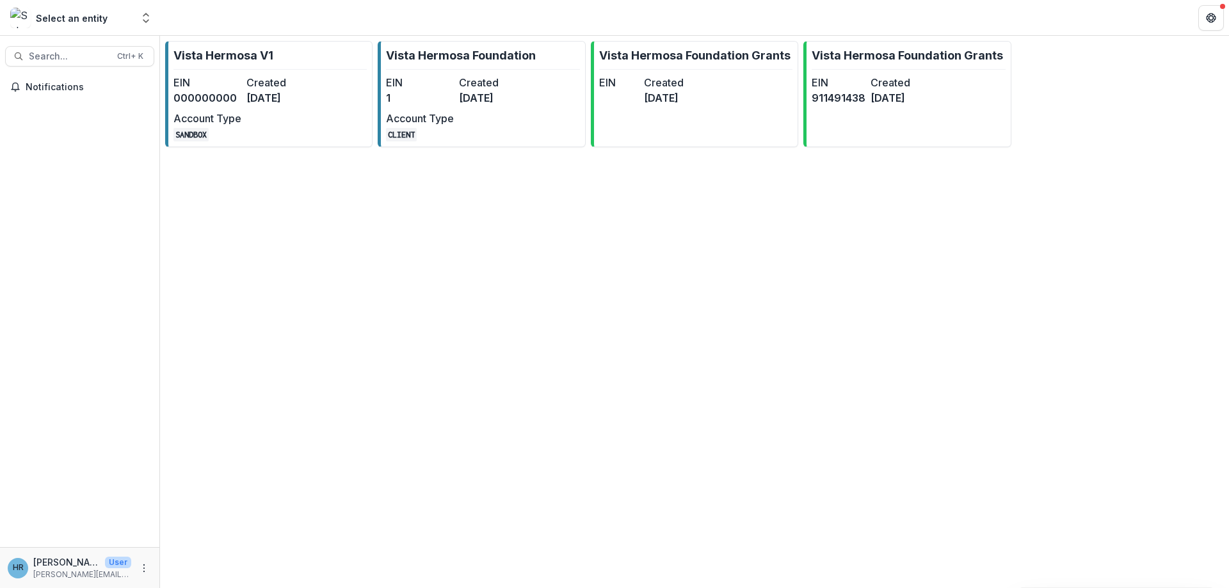
click at [446, 105] on dd "1" at bounding box center [420, 97] width 68 height 15
